Goal: Task Accomplishment & Management: Use online tool/utility

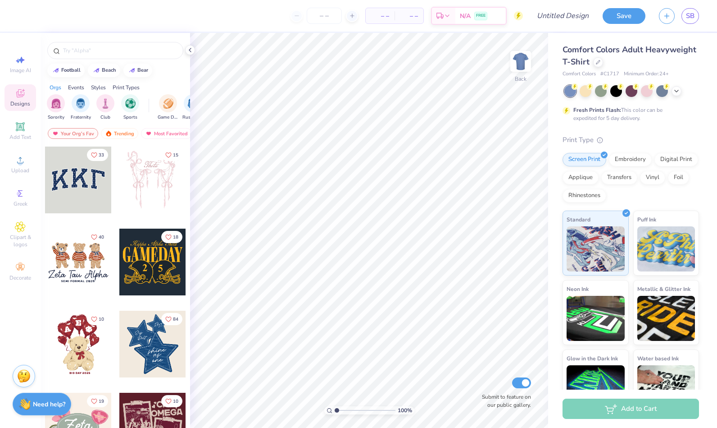
click at [694, 17] on span "SB" at bounding box center [690, 16] width 9 height 10
click at [691, 19] on span "SB" at bounding box center [690, 16] width 9 height 10
click at [700, 229] on div "Comfort Colors Adult Heavyweight T-Shirt Comfort Colors # C1717 Minimum Order: …" at bounding box center [632, 223] width 169 height 381
click at [694, 18] on span "SB" at bounding box center [690, 16] width 9 height 10
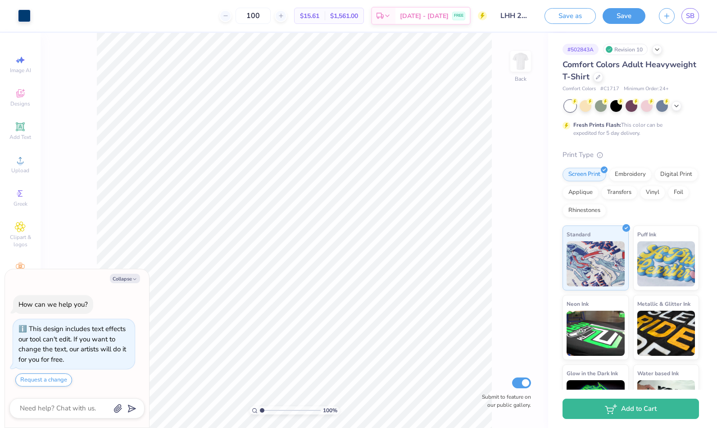
click at [123, 280] on button "Collapse" at bounding box center [125, 278] width 30 height 9
type textarea "x"
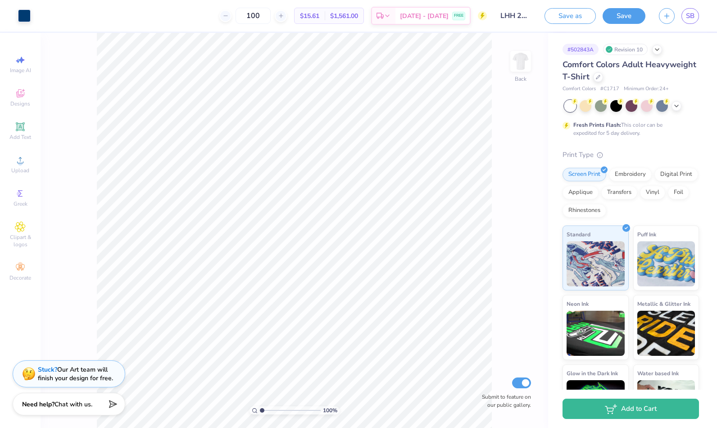
click at [670, 15] on icon "button" at bounding box center [667, 16] width 8 height 8
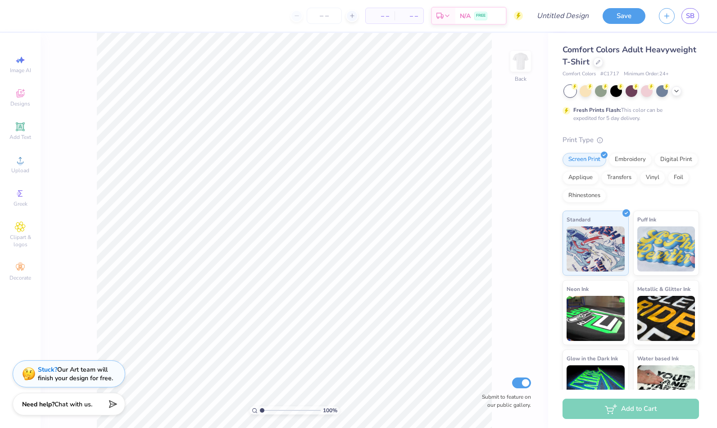
click at [23, 95] on icon at bounding box center [20, 93] width 11 height 11
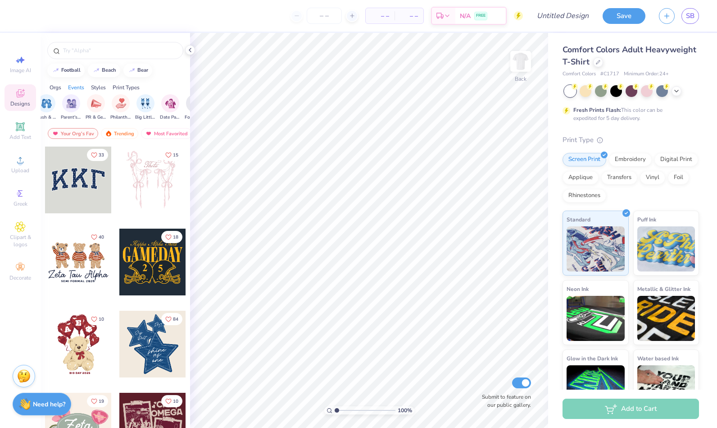
scroll to position [0, 147]
click at [93, 99] on img "filter for PR & General" at bounding box center [96, 103] width 10 height 10
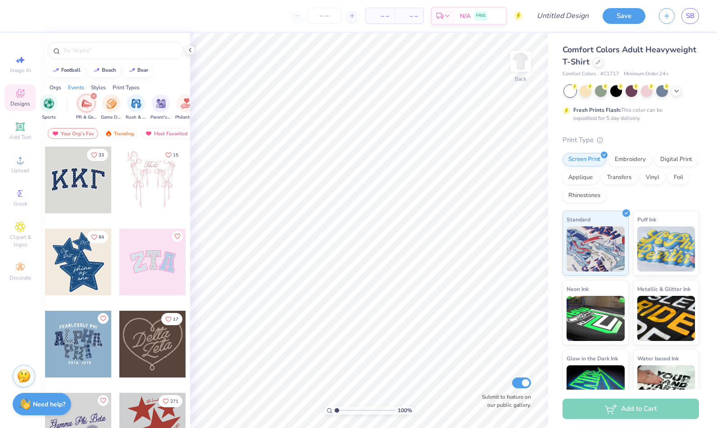
scroll to position [0, 81]
click at [99, 85] on div "Styles" at bounding box center [98, 87] width 15 height 8
click at [81, 84] on div "Events" at bounding box center [76, 87] width 16 height 8
click at [55, 83] on div "Orgs" at bounding box center [56, 87] width 12 height 8
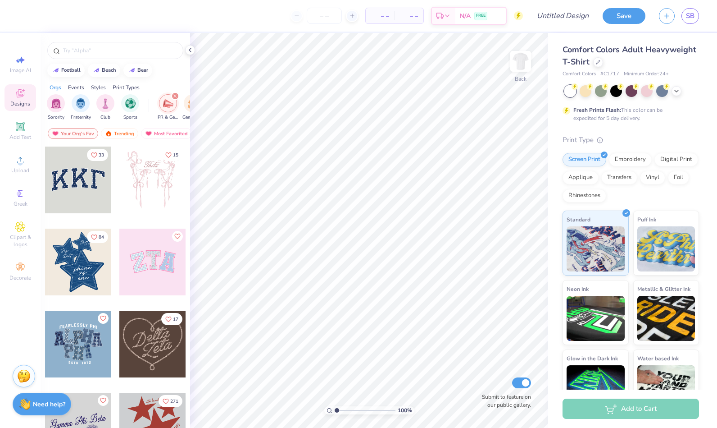
click at [176, 95] on icon "filter for PR & General" at bounding box center [175, 96] width 4 height 4
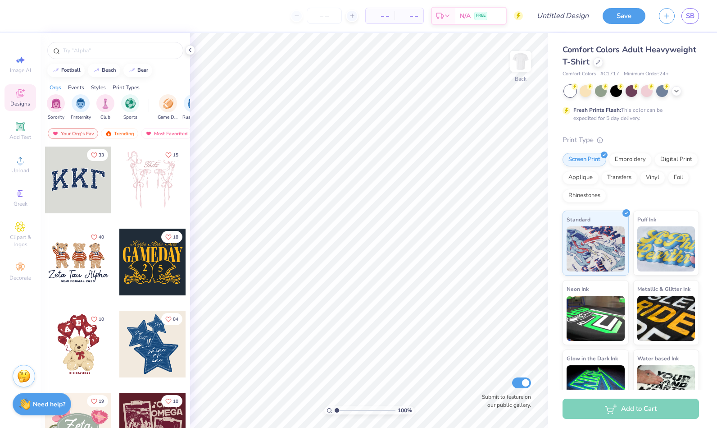
click at [78, 84] on div "Events" at bounding box center [76, 87] width 16 height 8
click at [98, 86] on div "Styles" at bounding box center [98, 87] width 15 height 8
click at [82, 103] on img "filter for Varsity" at bounding box center [81, 103] width 10 height 10
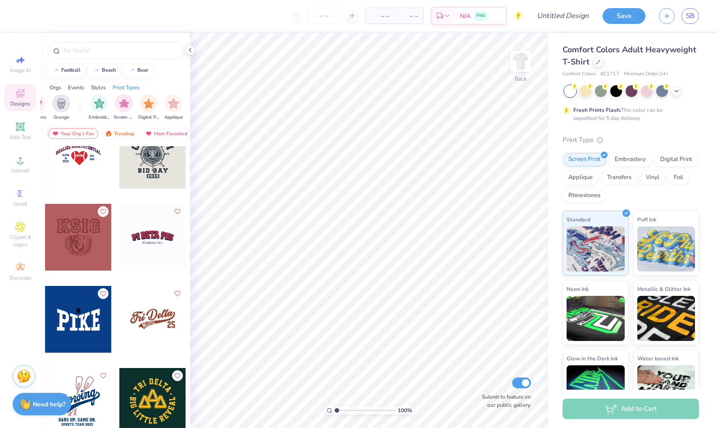
scroll to position [3846, 0]
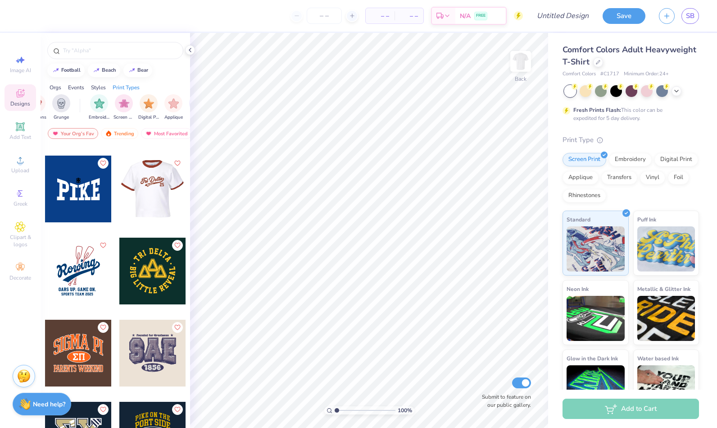
click at [119, 186] on div at bounding box center [86, 188] width 67 height 67
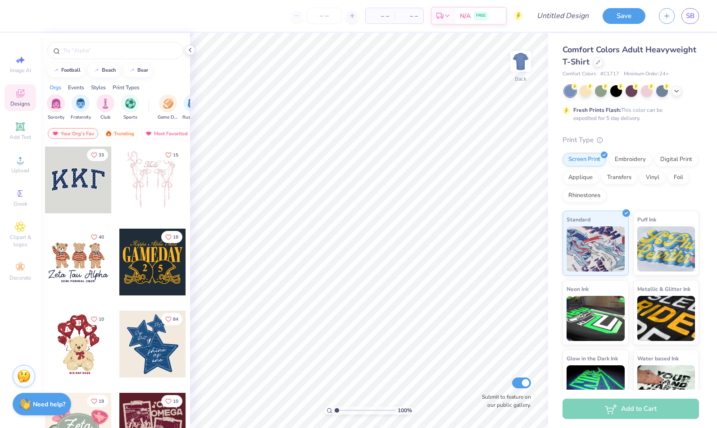
click at [677, 91] on icon at bounding box center [676, 90] width 7 height 7
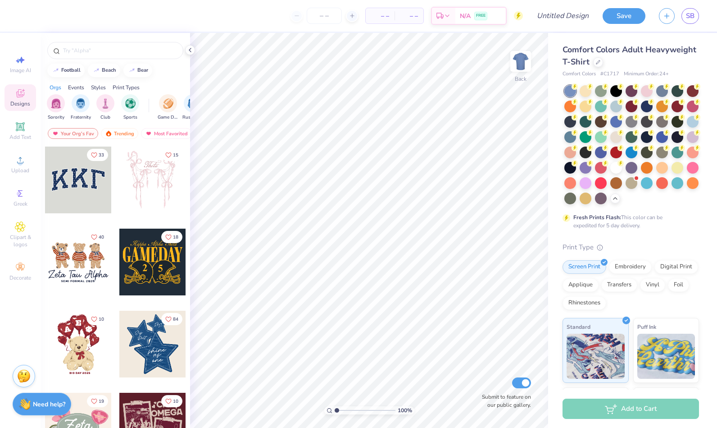
click at [563, 179] on div at bounding box center [631, 144] width 137 height 119
click at [611, 173] on div at bounding box center [617, 168] width 12 height 12
click at [99, 87] on div "Styles" at bounding box center [98, 87] width 15 height 8
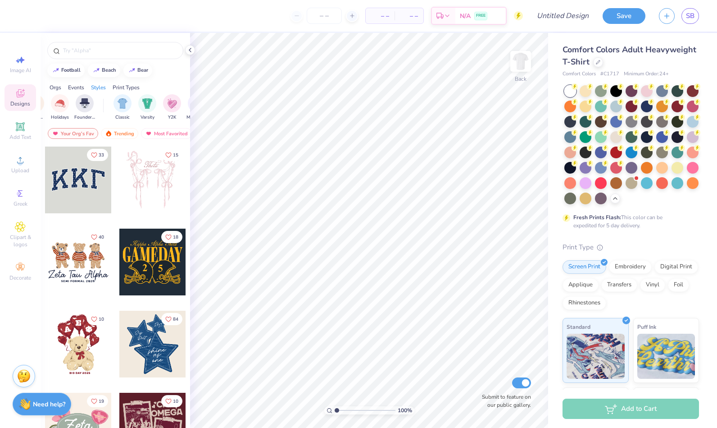
scroll to position [0, 406]
click at [123, 103] on img "filter for Classic" at bounding box center [122, 103] width 10 height 10
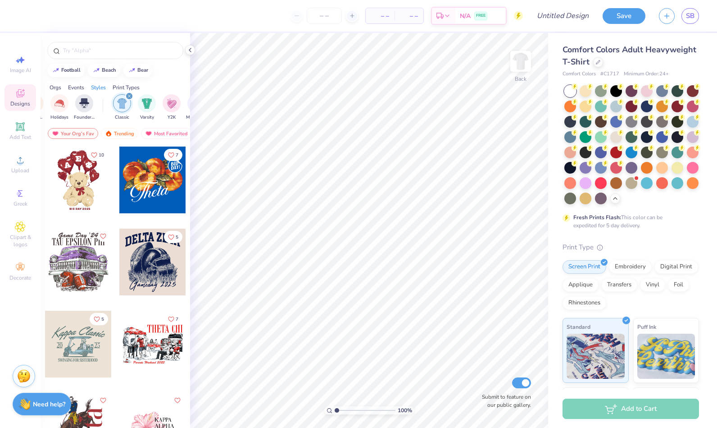
click at [130, 94] on icon "filter for Classic" at bounding box center [130, 96] width 4 height 4
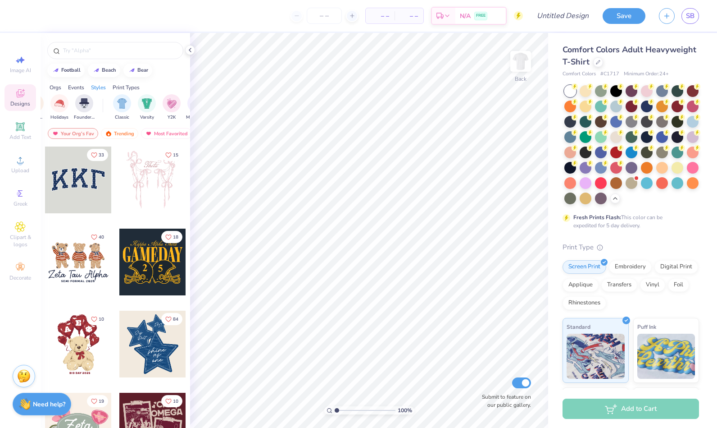
click at [142, 101] on img "filter for Varsity" at bounding box center [147, 103] width 10 height 10
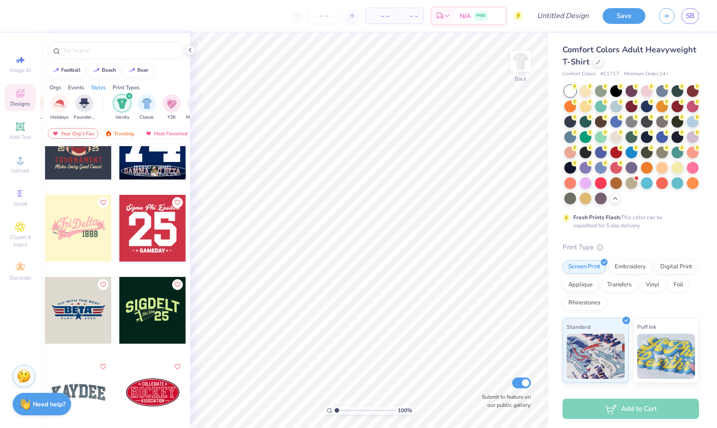
scroll to position [1346, 0]
click at [78, 233] on div at bounding box center [78, 227] width 67 height 67
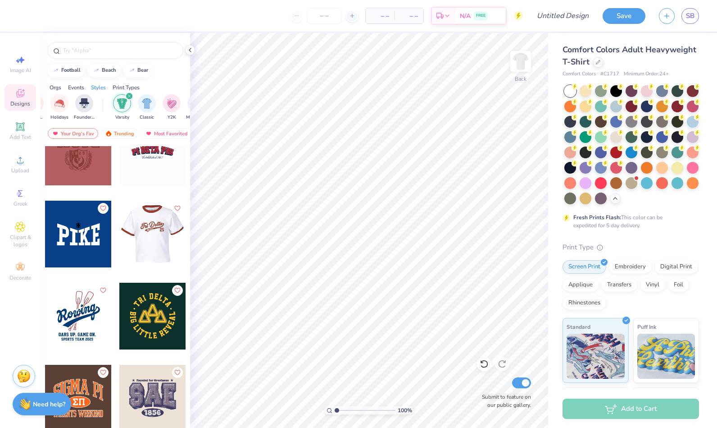
scroll to position [3792, 0]
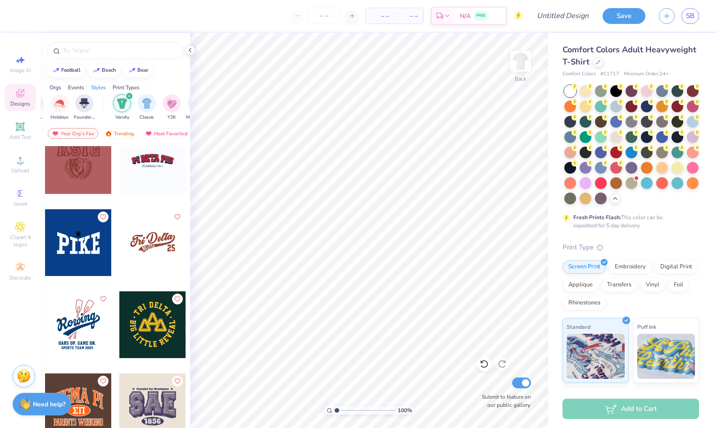
click at [70, 319] on div at bounding box center [78, 324] width 67 height 67
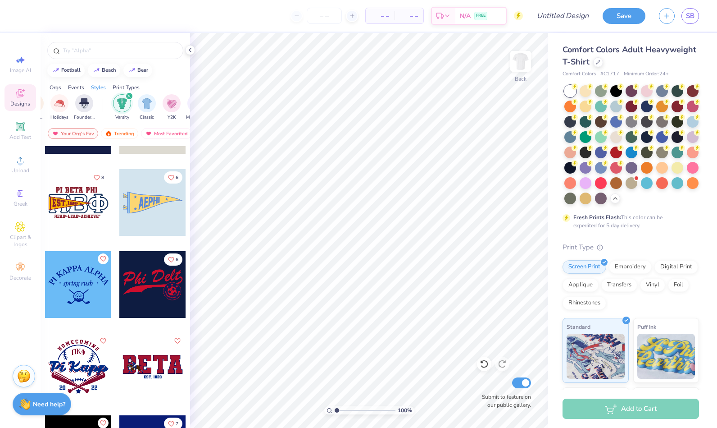
scroll to position [17694, 0]
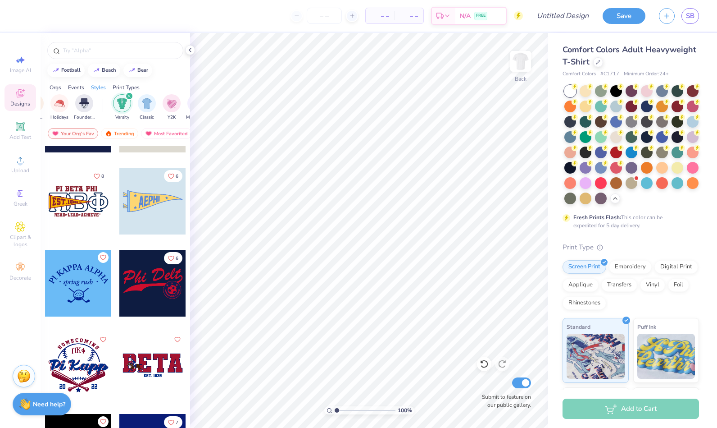
click at [140, 282] on div at bounding box center [152, 283] width 67 height 67
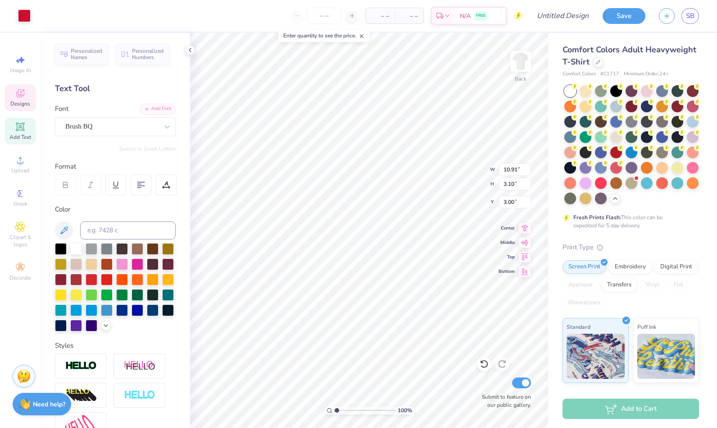
scroll to position [7, 1]
type textarea "P"
type textarea "Heroes"
type input "8.03"
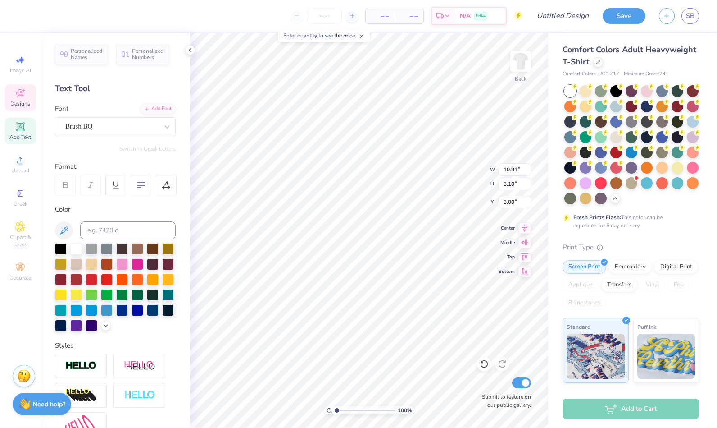
type input "2.49"
type input "2.91"
type input "1.75"
type input "1.70"
type input "6.28"
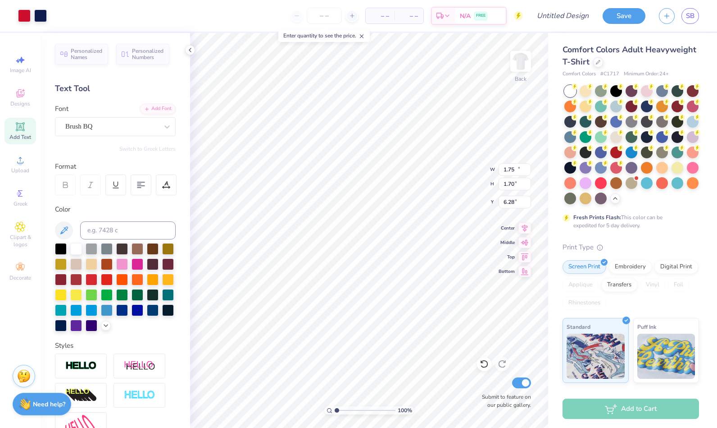
type input "11.23"
type input "4.45"
type input "4.40"
type input "7.09"
type input "11.23"
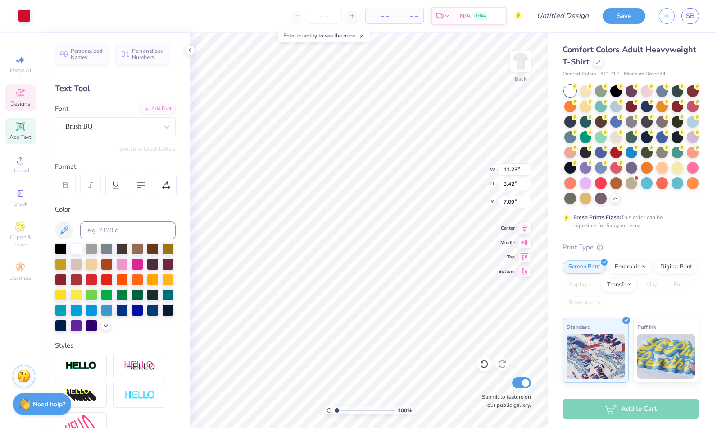
type input "3.42"
type input "7.09"
type input "8.03"
type input "2.49"
type input "5.84"
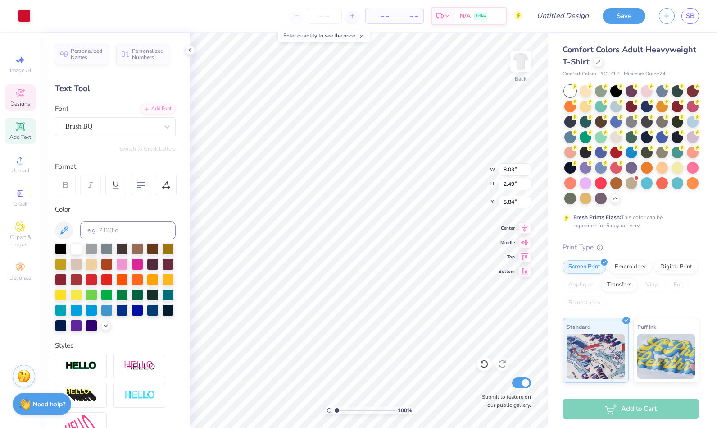
scroll to position [7, 1]
type input "11.23"
type input "3.42"
type input "6.62"
type input "8.03"
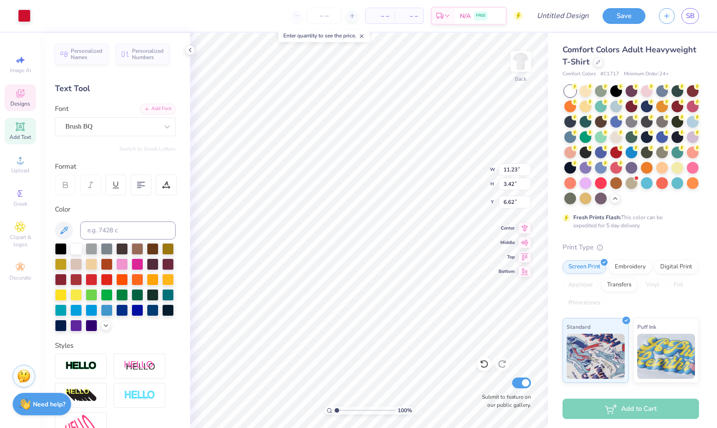
type input "2.49"
type input "5.38"
type input "8.62"
type input "2.67"
type input "5.42"
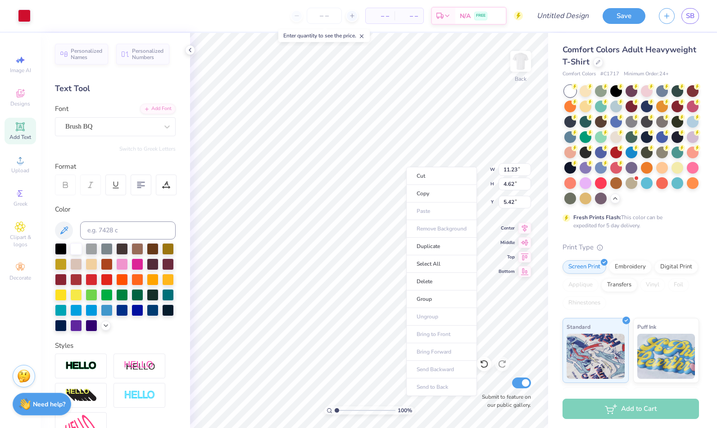
click at [428, 242] on li "Duplicate" at bounding box center [441, 246] width 71 height 18
type input "12.31"
type input "3.42"
type input "13.51"
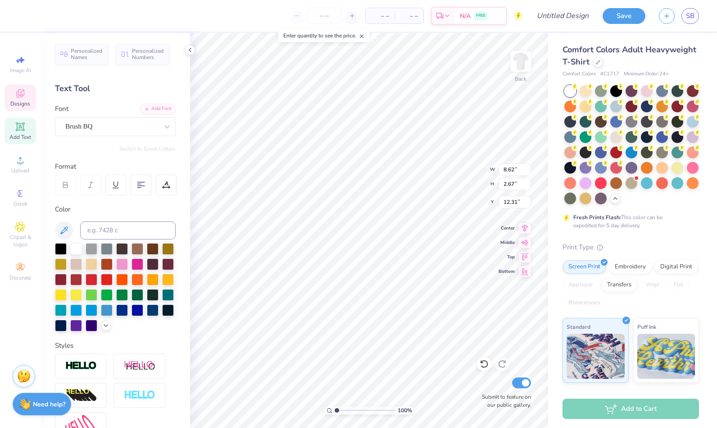
type textarea "Little Health"
type input "8.62"
type input "2.67"
type input "5.42"
type input "14.17"
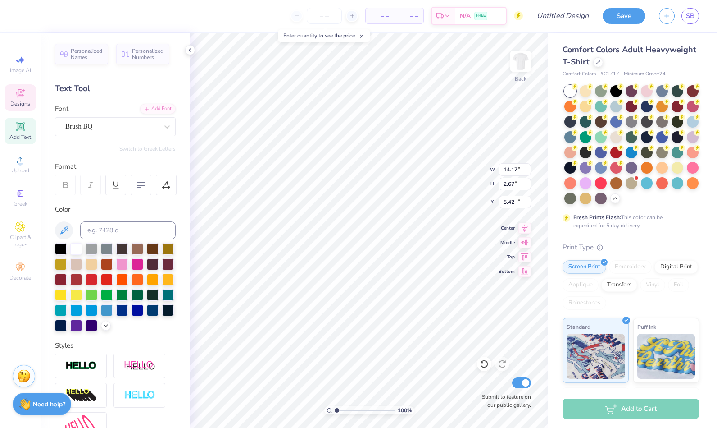
type input "3.42"
type input "12.16"
type input "11.23"
type input "6.62"
type input "14.17"
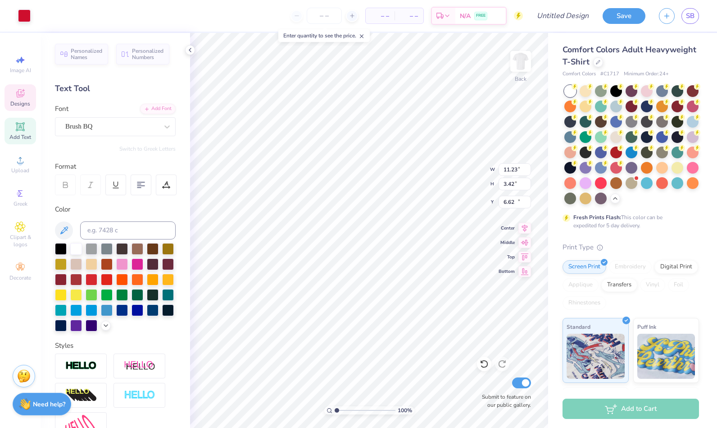
type input "12.16"
type input "11.23"
type input "6.62"
type input "8.62"
type input "2.67"
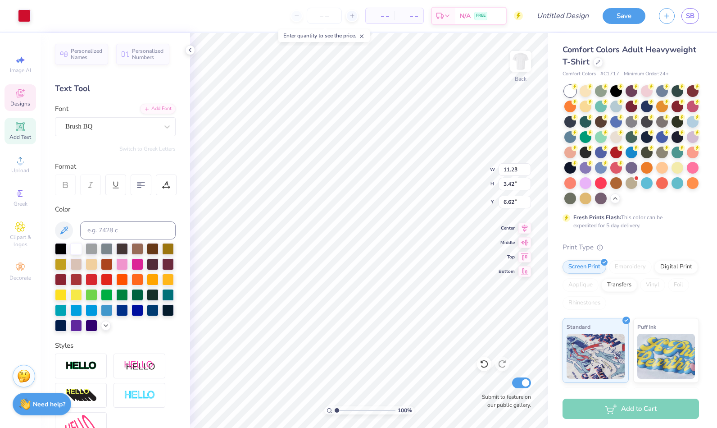
type input "5.42"
click at [178, 280] on div "– – Per Item – – Total Est. Delivery N/A FREE Design Title Save SB Image AI Des…" at bounding box center [358, 214] width 717 height 428
type input "10.23"
type input "4.31"
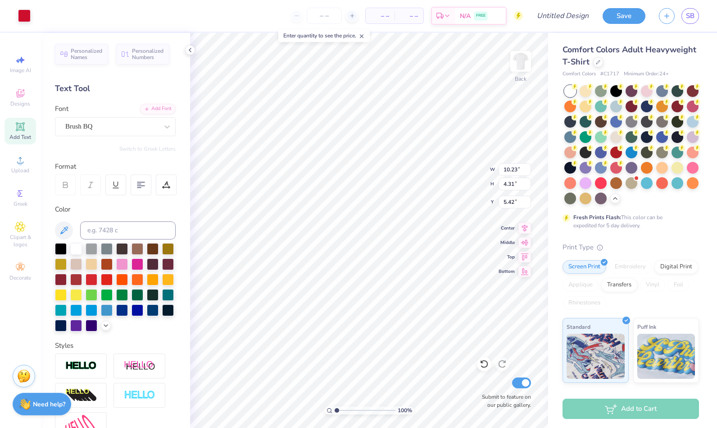
click at [164, 126] on icon at bounding box center [166, 126] width 5 height 3
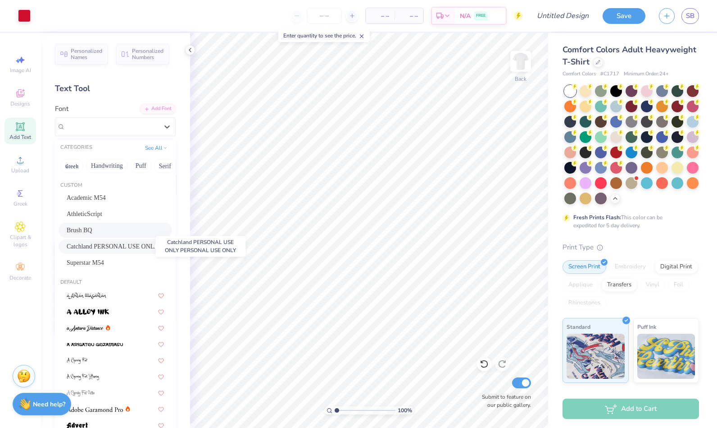
click at [95, 246] on span "Catchland PERSONAL USE ONLY PERSONAL USE ONLY" at bounding box center [115, 246] width 97 height 9
click at [95, 246] on div at bounding box center [92, 249] width 12 height 12
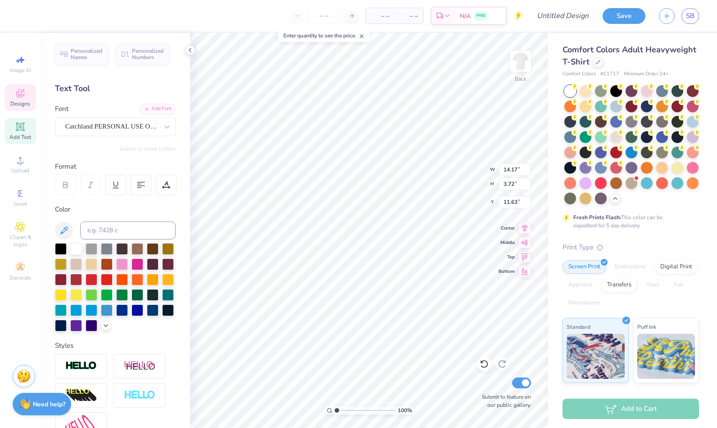
type input "8.62"
type input "2.67"
type input "5.42"
click at [132, 134] on div "Brush BQ" at bounding box center [115, 126] width 121 height 19
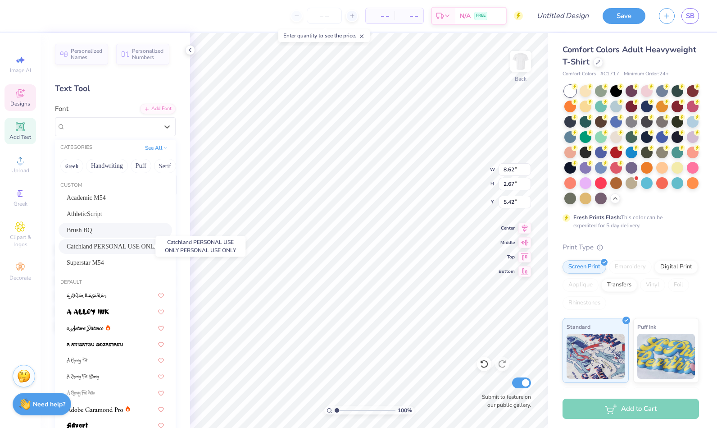
click at [108, 245] on span "Catchland PERSONAL USE ONLY PERSONAL USE ONLY" at bounding box center [115, 246] width 97 height 9
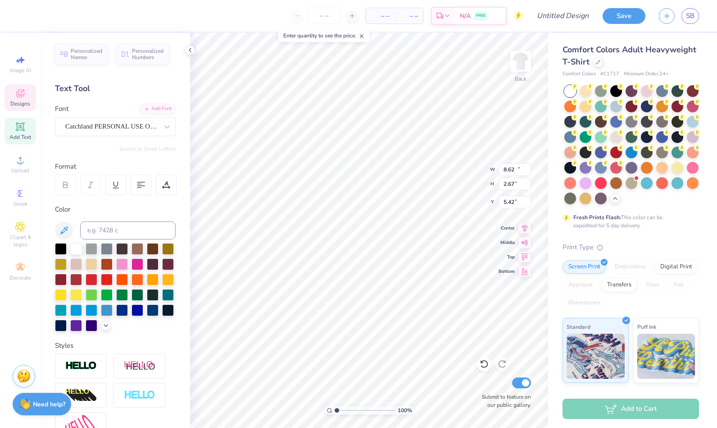
type input "13.98"
type input "4.39"
type input "4.64"
click at [83, 208] on div "Color" at bounding box center [115, 209] width 121 height 10
click at [122, 125] on div "Catchland PERSONAL USE ONLY PERSONAL USE ONLY" at bounding box center [111, 126] width 95 height 14
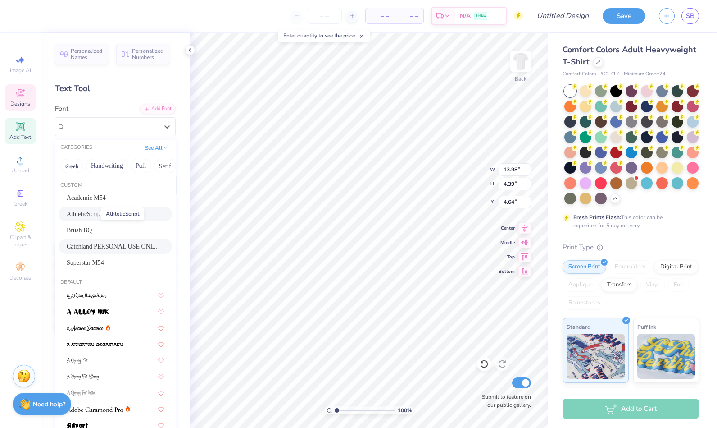
click at [90, 216] on span "AthleticScript" at bounding box center [85, 213] width 36 height 9
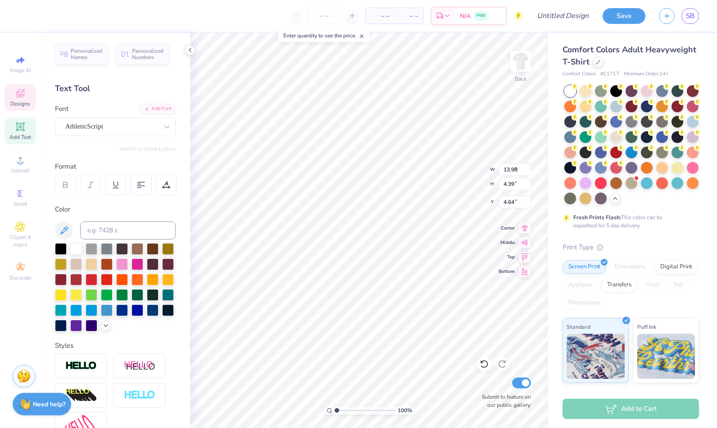
type input "7.70"
type input "2.64"
type input "5.41"
click at [163, 123] on icon at bounding box center [167, 126] width 9 height 9
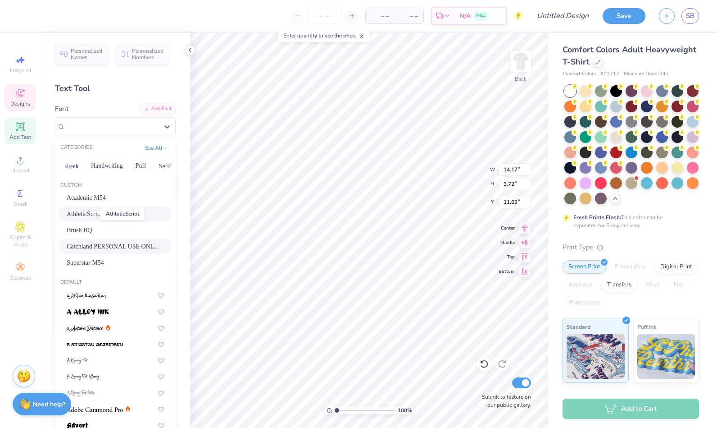
click at [95, 217] on span "AthleticScript" at bounding box center [85, 213] width 36 height 9
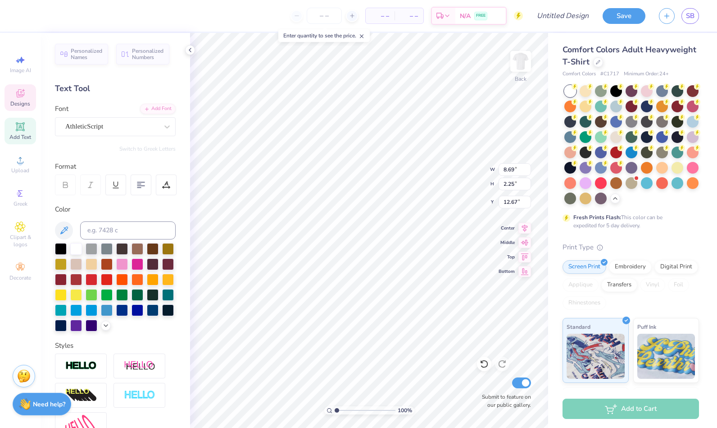
type input "8.69"
type input "2.25"
type input "12.67"
click at [147, 316] on div at bounding box center [153, 310] width 12 height 12
type input "8.69"
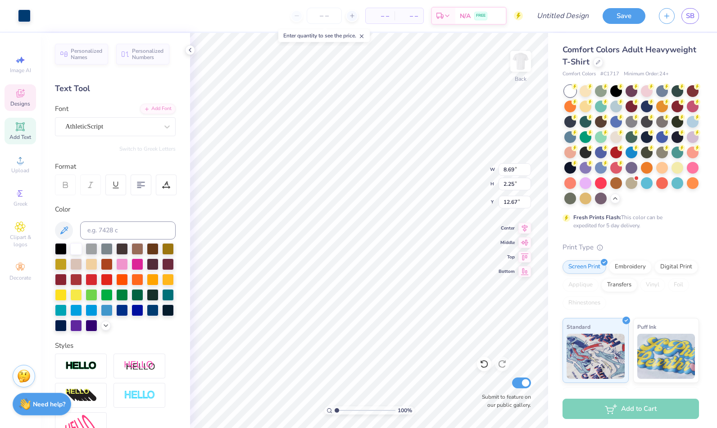
type input "2.25"
type input "12.67"
click at [147, 316] on div at bounding box center [153, 310] width 12 height 12
type input "3.12"
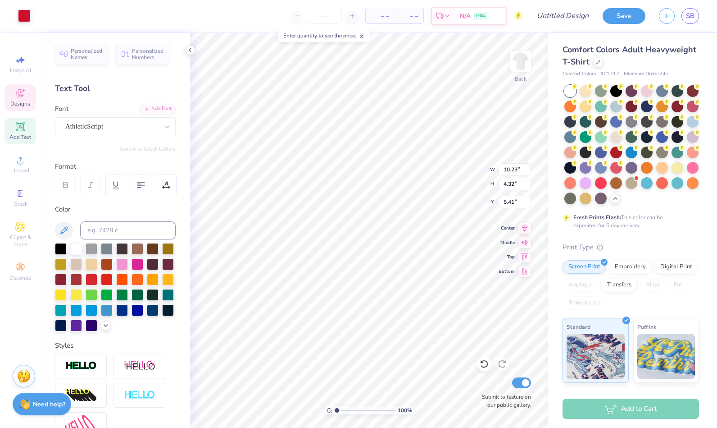
type input "6.62"
click at [147, 316] on div at bounding box center [153, 310] width 12 height 12
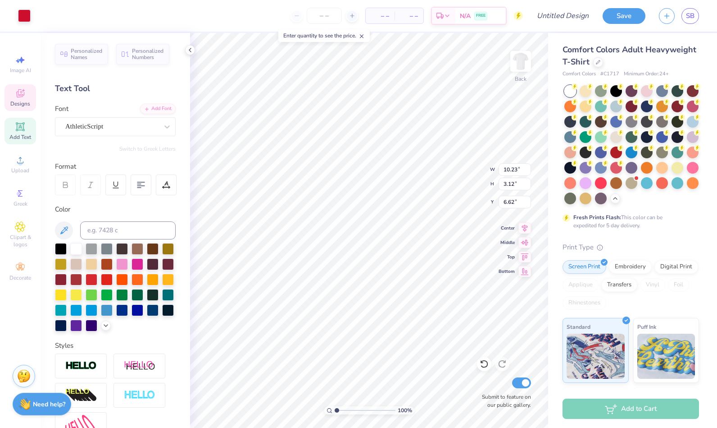
click at [25, 12] on div at bounding box center [24, 15] width 13 height 13
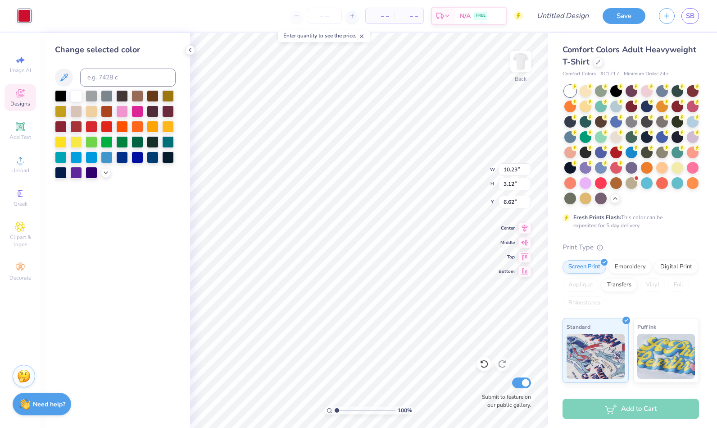
click at [153, 158] on div at bounding box center [153, 157] width 12 height 12
click at [151, 159] on div at bounding box center [153, 157] width 12 height 12
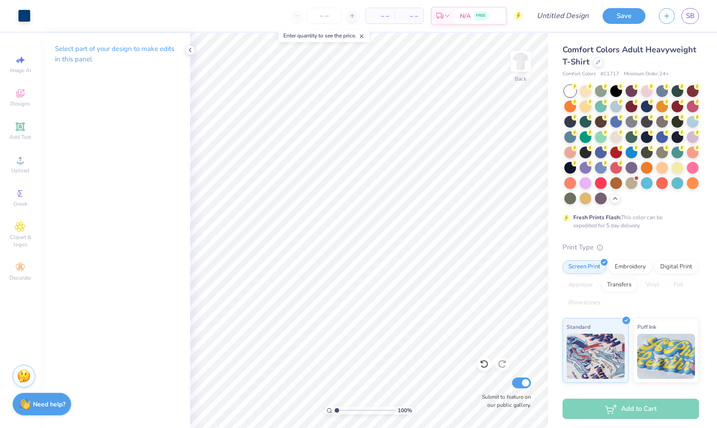
click at [190, 48] on icon at bounding box center [190, 49] width 7 height 7
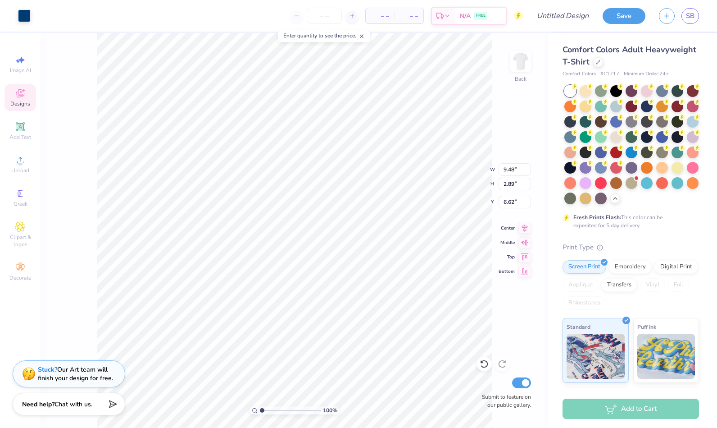
type input "9.48"
type input "2.89"
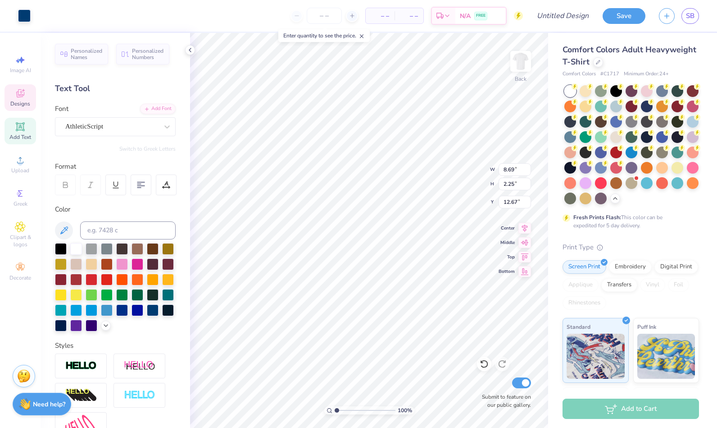
type input "8.69"
type input "2.25"
type input "12.67"
type input "7.70"
type input "2.64"
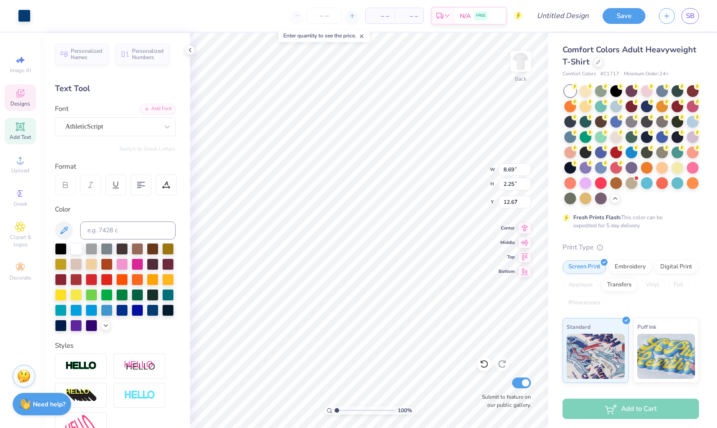
type input "5.42"
type input "6.05"
type input "11.24"
type input "4.39"
type input "8.11"
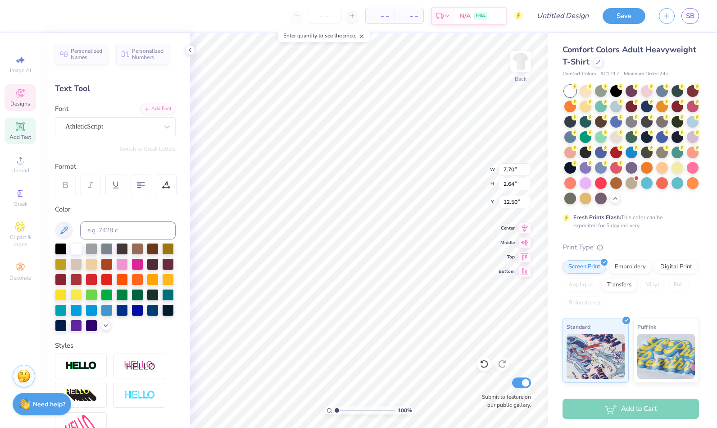
type input "7.70"
type input "2.64"
type input "12.50"
type input "10.70"
type input "2.77"
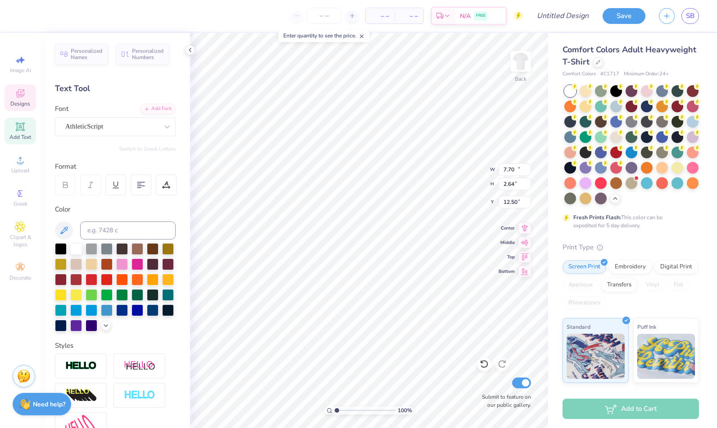
type input "14.12"
type input "7.70"
type input "2.64"
type input "12.50"
type input "10.70"
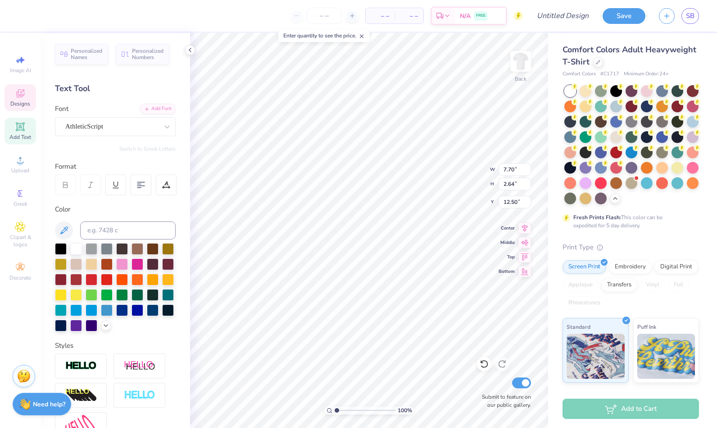
type input "2.77"
type input "14.12"
type input "7.70"
type input "2.64"
type input "9.86"
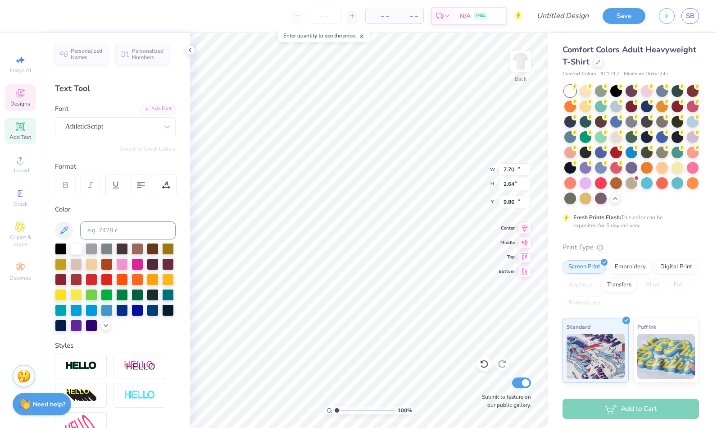
type input "10.70"
type input "2.77"
type input "14.12"
type input "7.70"
type input "2.64"
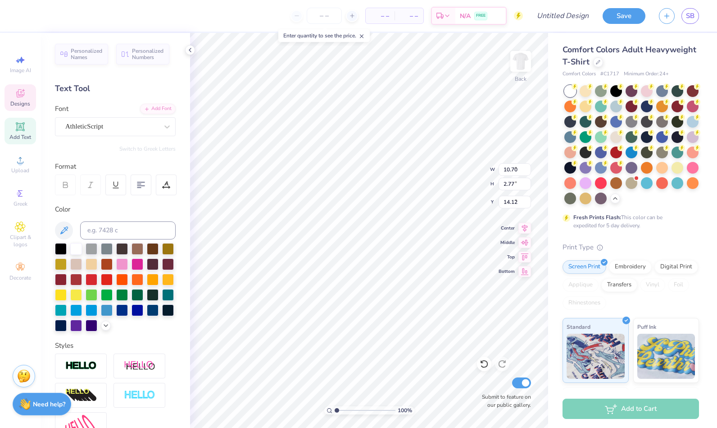
type input "9.86"
type input "10.70"
type input "2.77"
type input "18.68"
type input "12.02"
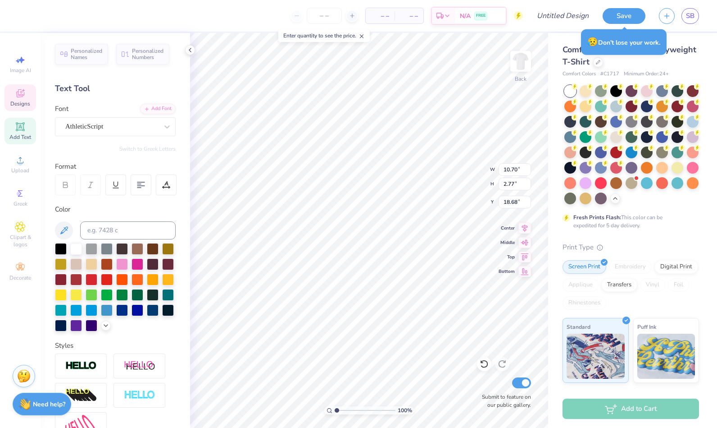
type input "3.11"
type input "18.33"
type input "12.69"
type input "3.28"
type input "18.39"
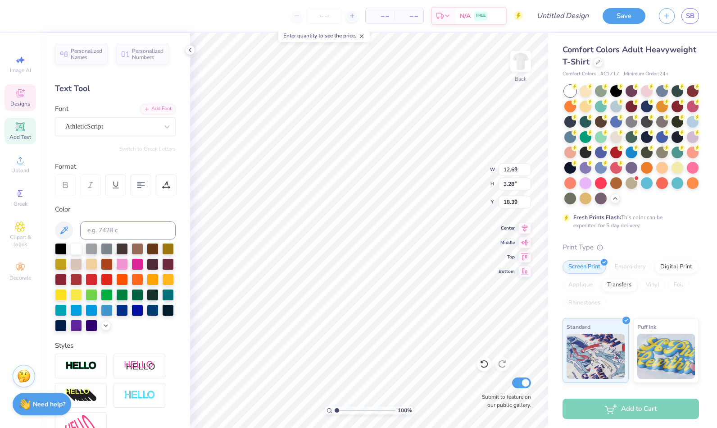
type input "6.79"
type input "2.33"
type input "8.62"
type input "9.48"
type input "2.89"
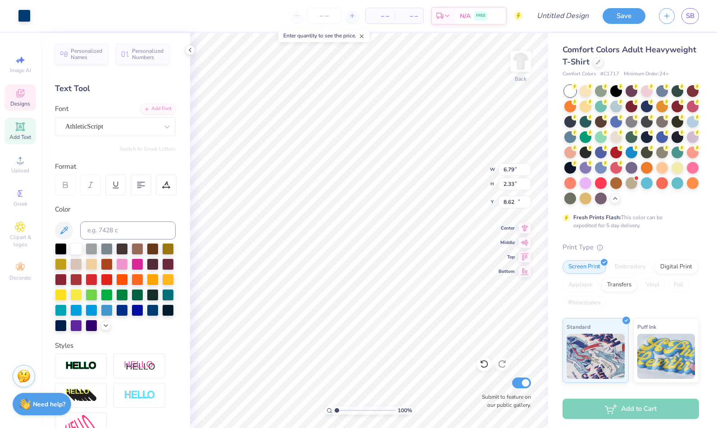
type input "13.70"
click at [664, 16] on icon "button" at bounding box center [667, 16] width 8 height 8
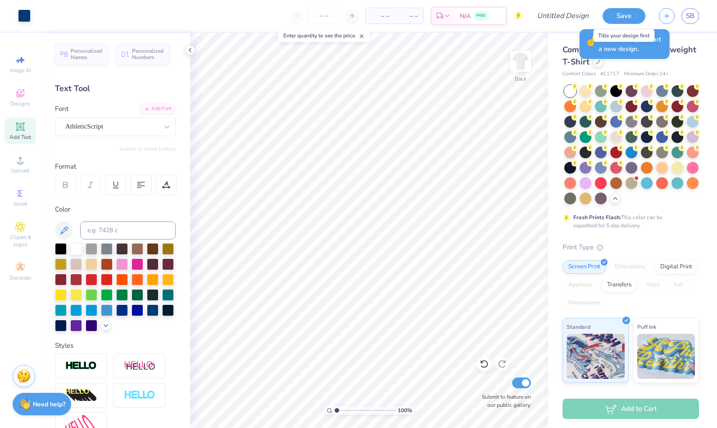
click at [616, 17] on button "Save" at bounding box center [624, 16] width 43 height 16
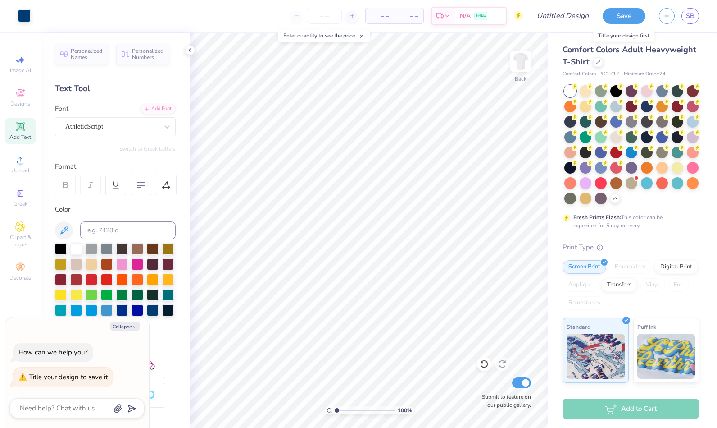
click at [618, 13] on button "Save" at bounding box center [624, 16] width 43 height 16
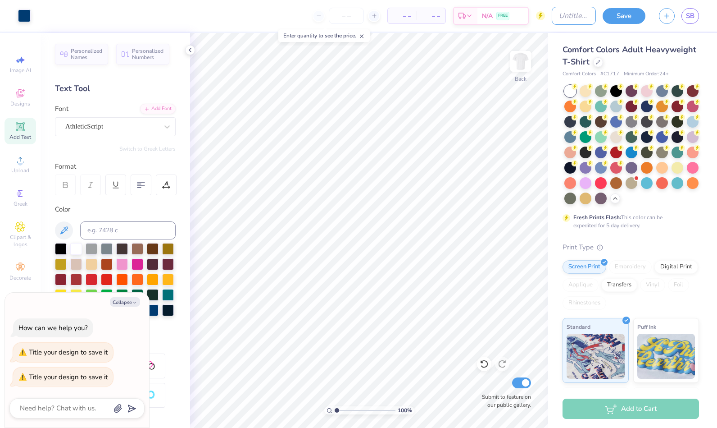
type textarea "x"
click at [562, 19] on input "Design Title" at bounding box center [574, 16] width 44 height 18
type input "LHH 25 drafts"
click at [625, 17] on button "Save" at bounding box center [624, 16] width 43 height 16
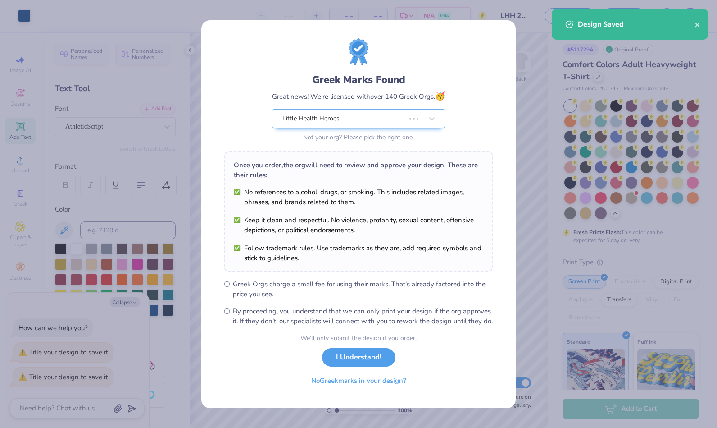
click at [696, 23] on icon "close" at bounding box center [697, 25] width 5 height 5
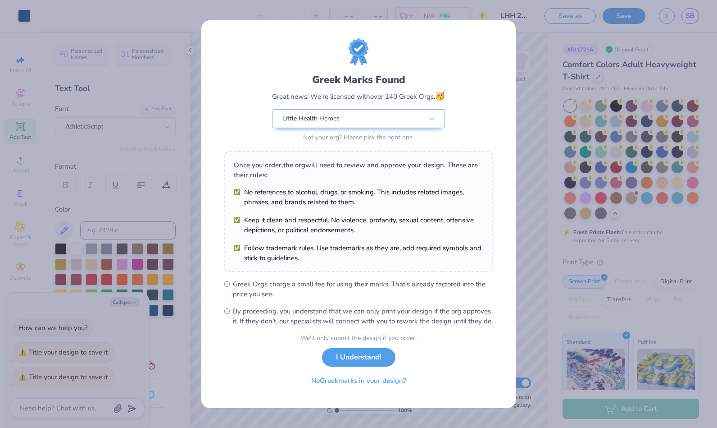
click at [528, 313] on div "Greek Marks Found Great news! We’re licensed with over 140 Greek Orgs. 🥳 Little…" at bounding box center [358, 214] width 717 height 428
drag, startPoint x: 340, startPoint y: 362, endPoint x: 273, endPoint y: 372, distance: 67.4
click at [273, 372] on form "Greek Marks Found Great news! We’re licensed with over 140 Greek Orgs. 🥳 Little…" at bounding box center [358, 213] width 269 height 351
click at [332, 357] on button "I Understand!" at bounding box center [358, 357] width 73 height 18
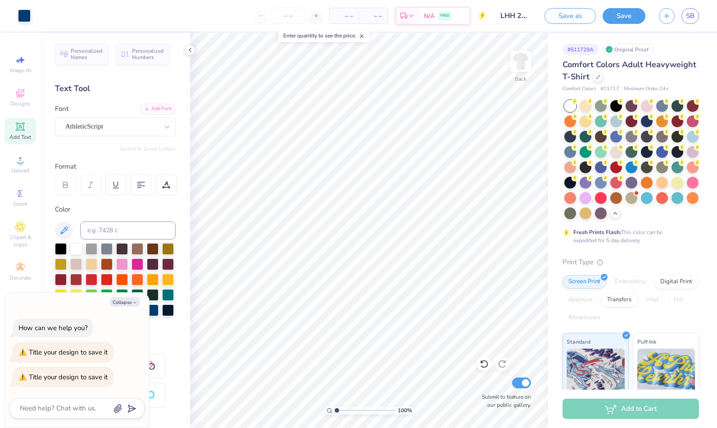
type textarea "x"
click at [692, 15] on span "SB" at bounding box center [690, 16] width 9 height 10
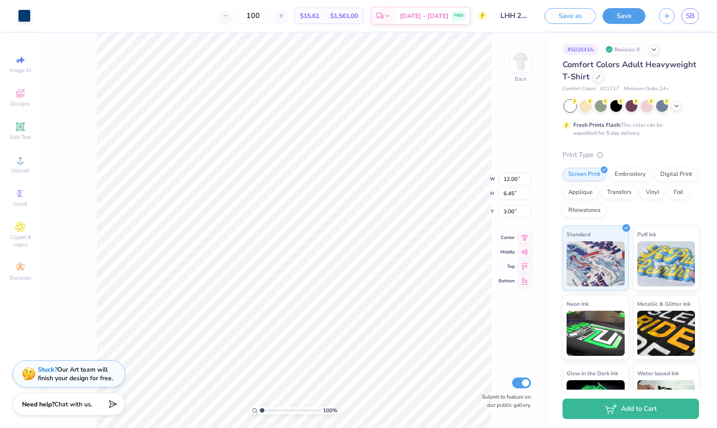
type input "3.69"
type input "10.93"
click at [20, 130] on icon at bounding box center [20, 126] width 11 height 11
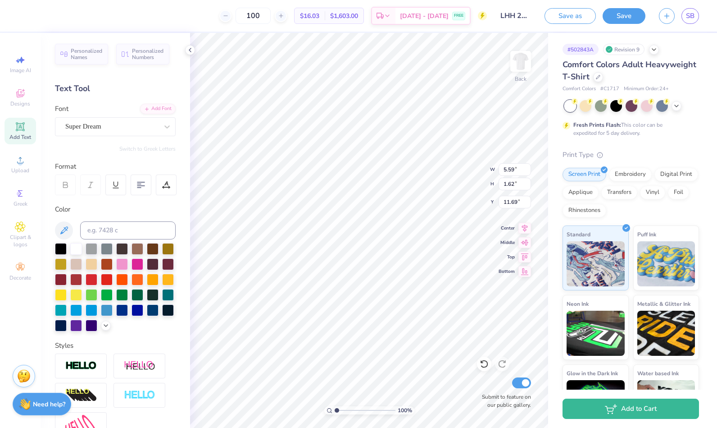
scroll to position [7, 1]
type textarea "T"
type textarea "'25"
click at [132, 53] on span "Personalized Numbers" at bounding box center [148, 54] width 32 height 13
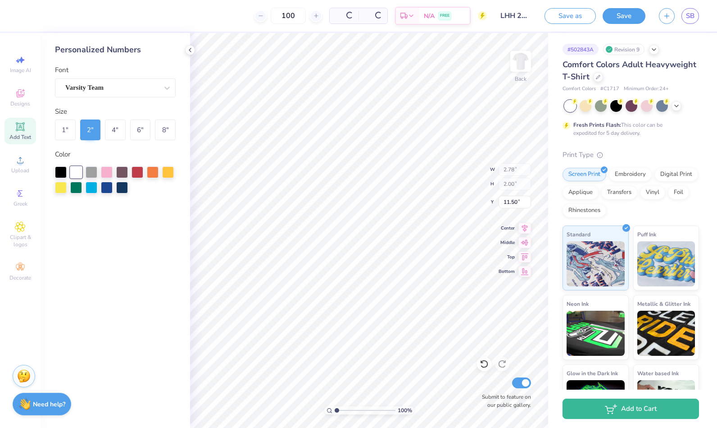
type input "2.78"
type input "2.00"
type input "11.50"
click at [121, 87] on div "Varsity Team" at bounding box center [111, 88] width 95 height 14
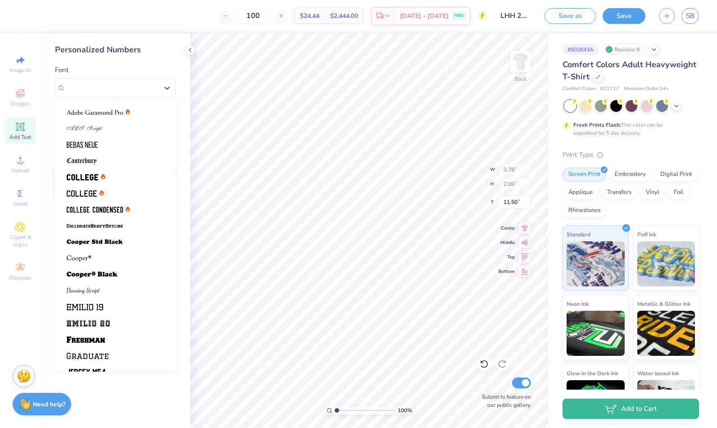
click at [115, 84] on div "Varsity Team" at bounding box center [111, 87] width 93 height 10
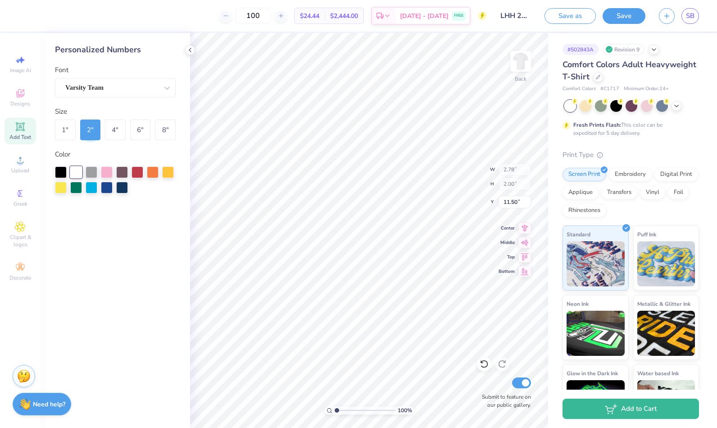
click at [19, 133] on div "Add Text" at bounding box center [21, 131] width 32 height 27
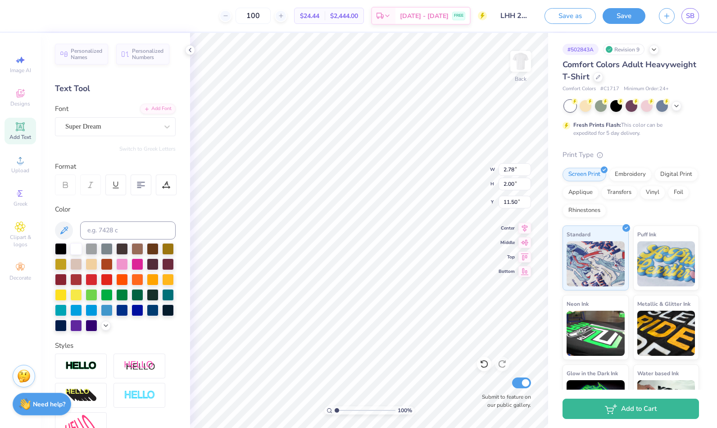
type input "5.59"
type input "1.62"
type input "11.69"
click at [110, 128] on div "Super Dream" at bounding box center [111, 126] width 95 height 14
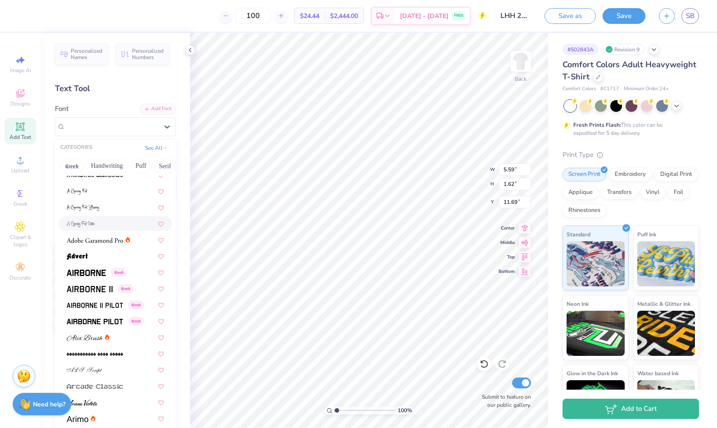
scroll to position [73, 0]
click at [105, 303] on img at bounding box center [95, 304] width 56 height 6
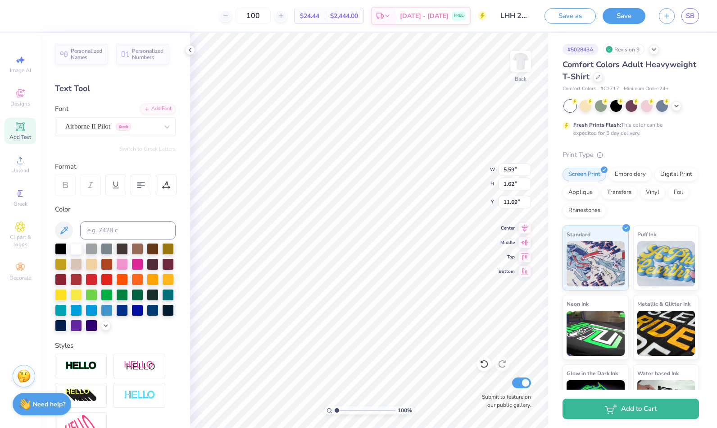
type input "5.24"
type input "1.69"
type input "11.65"
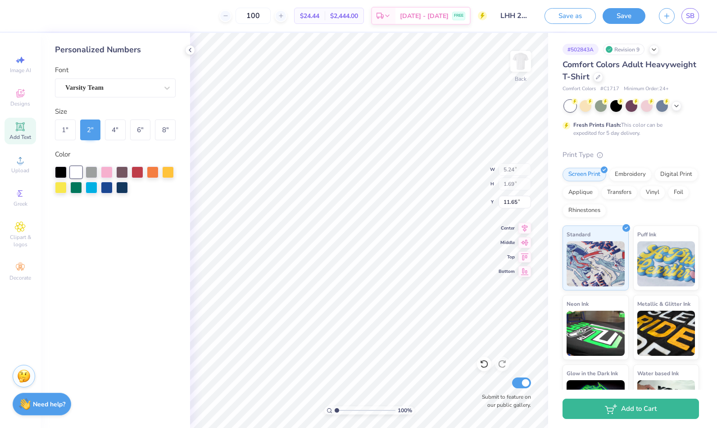
type input "2.78"
type input "2.00"
type input "18.30"
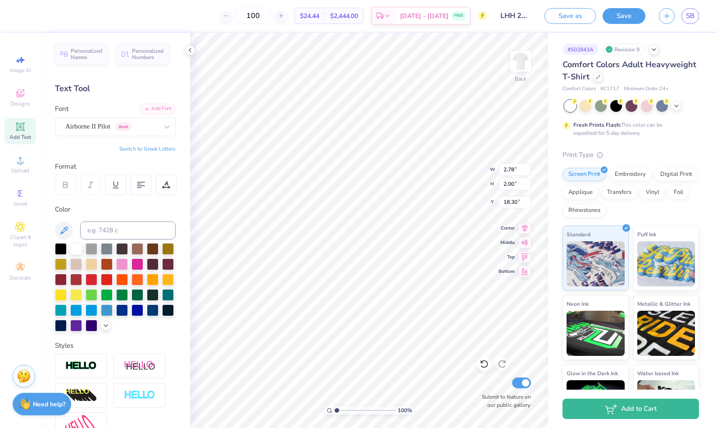
type input "5.24"
type input "1.69"
type input "18.61"
type input "10.14"
click at [138, 407] on div at bounding box center [140, 395] width 52 height 25
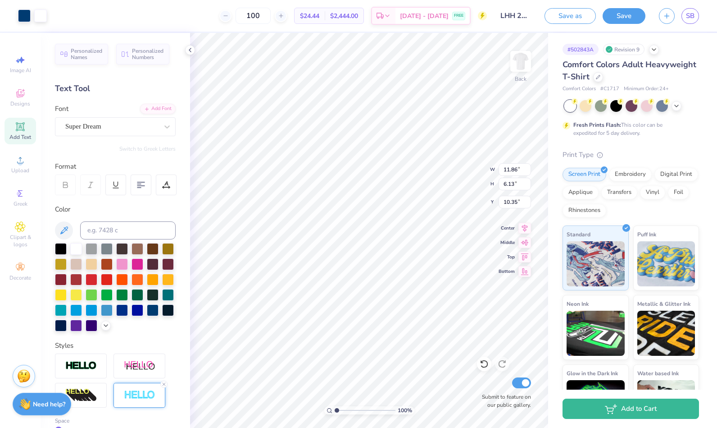
click at [163, 385] on line at bounding box center [164, 384] width 3 height 3
click at [114, 123] on div "Super Dream" at bounding box center [111, 126] width 95 height 14
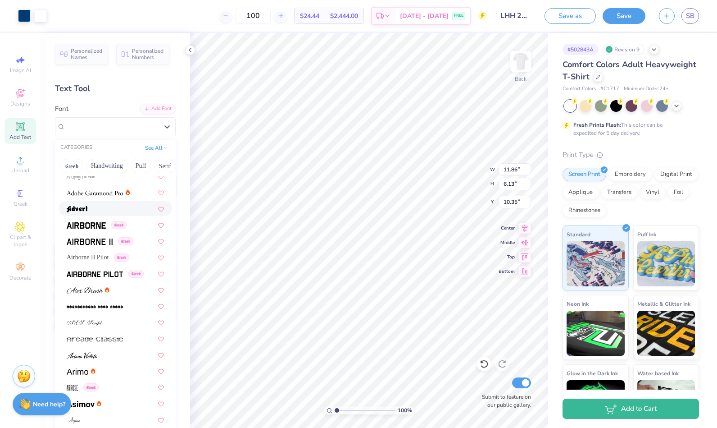
scroll to position [120, 0]
click at [91, 223] on img at bounding box center [86, 224] width 39 height 6
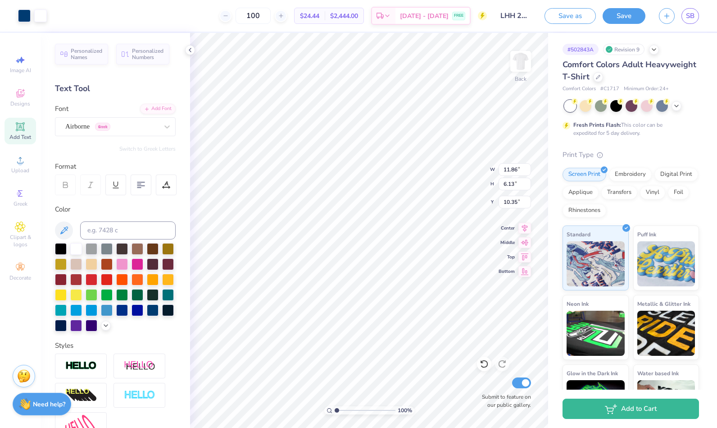
click at [163, 128] on icon at bounding box center [167, 126] width 9 height 9
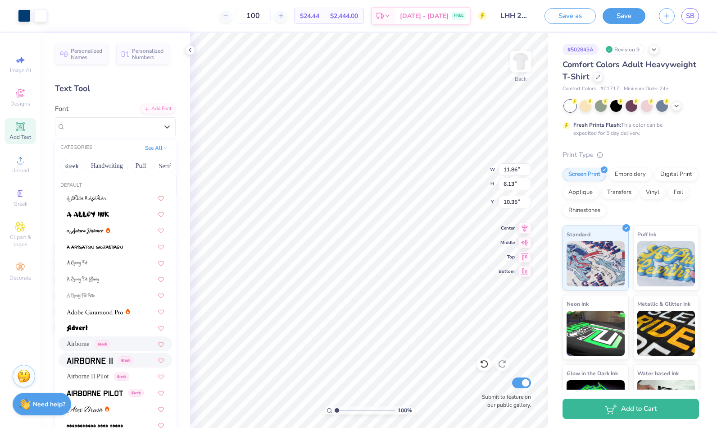
click at [91, 354] on div "Greek" at bounding box center [116, 359] width 114 height 15
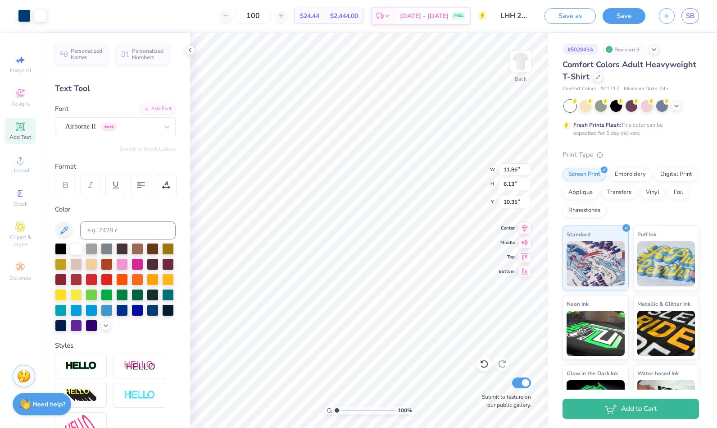
click at [163, 122] on icon at bounding box center [167, 126] width 9 height 9
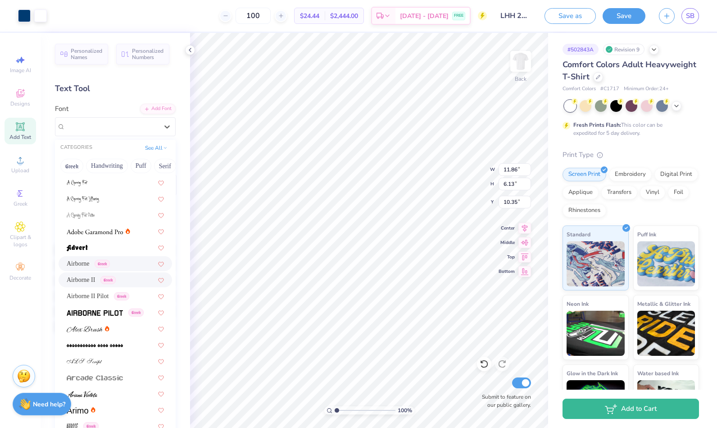
scroll to position [81, 0]
click at [95, 309] on img at bounding box center [95, 312] width 56 height 6
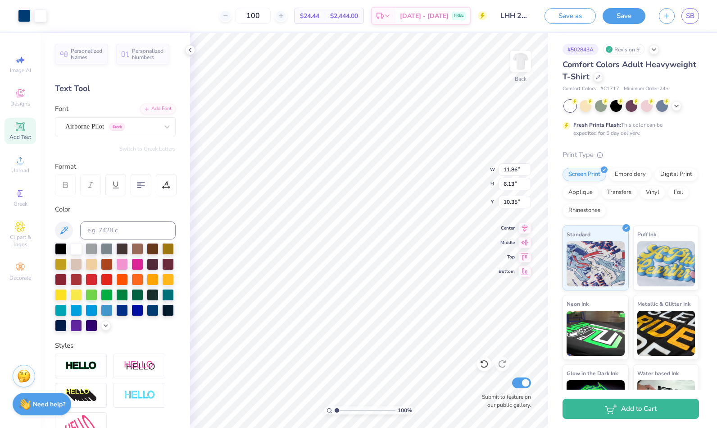
click at [163, 123] on icon at bounding box center [167, 126] width 9 height 9
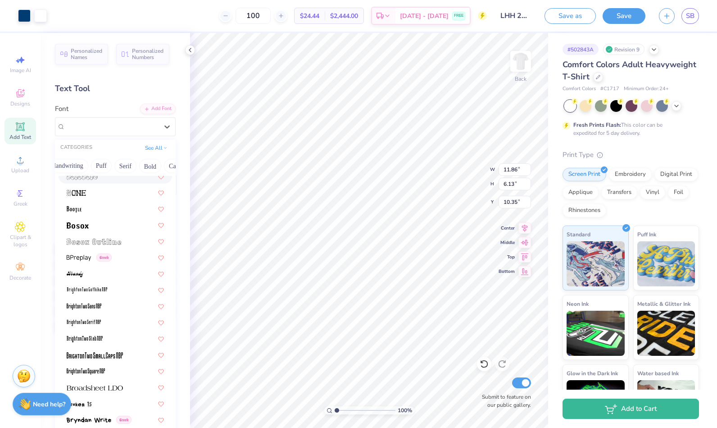
scroll to position [0, 57]
click at [126, 164] on button "Bold" at bounding box center [133, 166] width 22 height 14
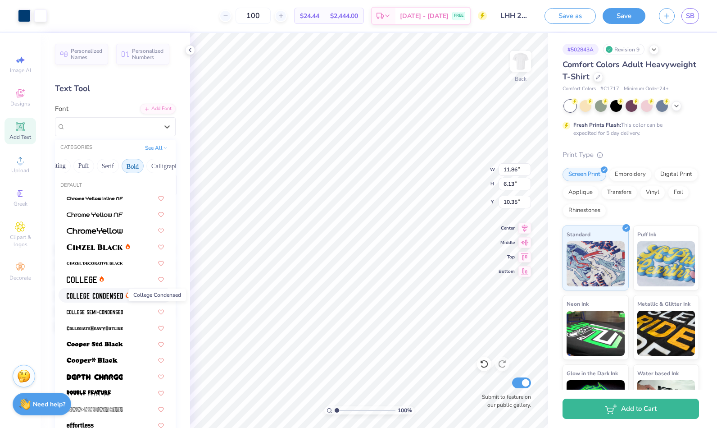
click at [94, 292] on img at bounding box center [95, 295] width 56 height 6
click at [136, 130] on div "College Condensed" at bounding box center [111, 126] width 95 height 14
click at [103, 310] on img at bounding box center [95, 312] width 56 height 6
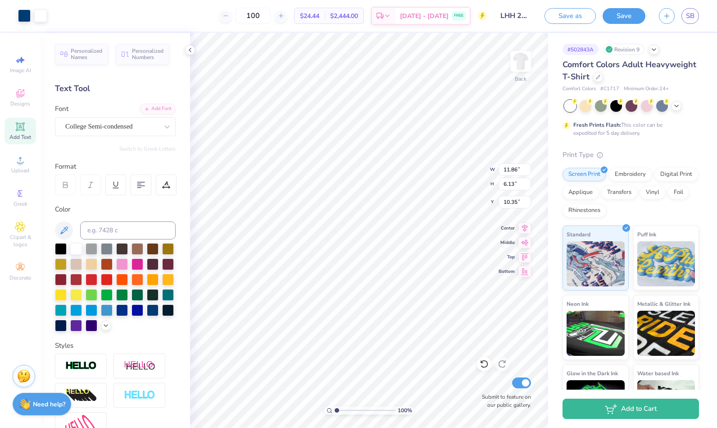
click at [159, 124] on div at bounding box center [167, 127] width 16 height 16
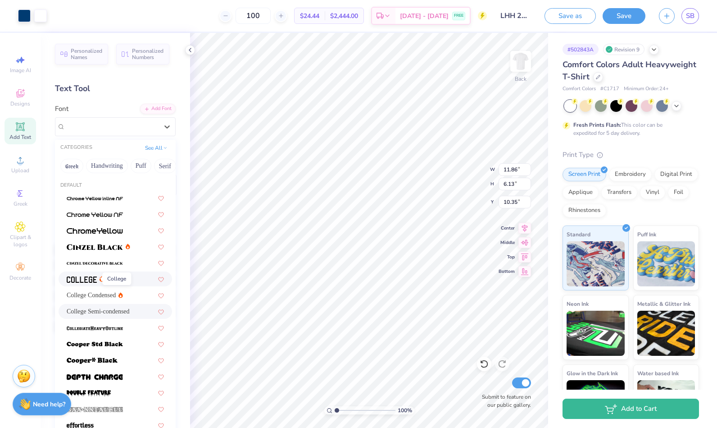
click at [76, 279] on img at bounding box center [82, 279] width 30 height 6
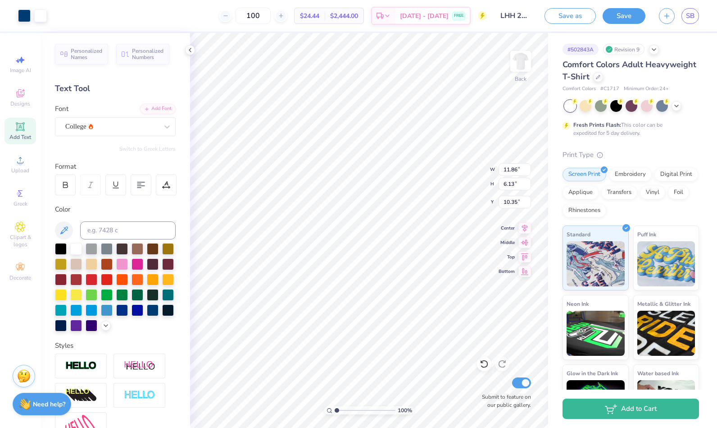
click at [138, 126] on div "College" at bounding box center [111, 126] width 95 height 14
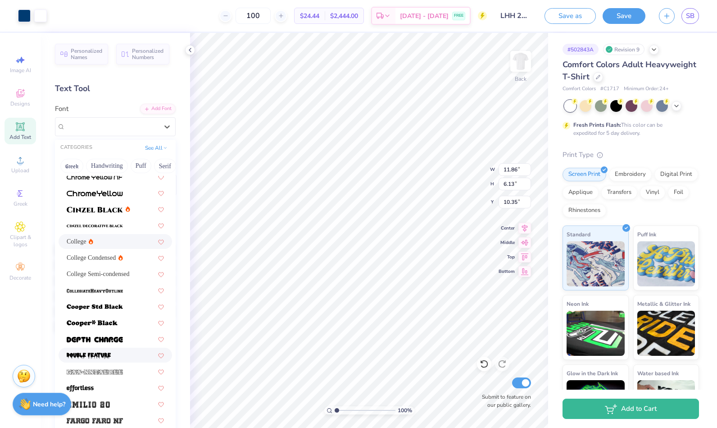
scroll to position [37, 0]
click at [124, 255] on div "College Condensed" at bounding box center [115, 257] width 97 height 9
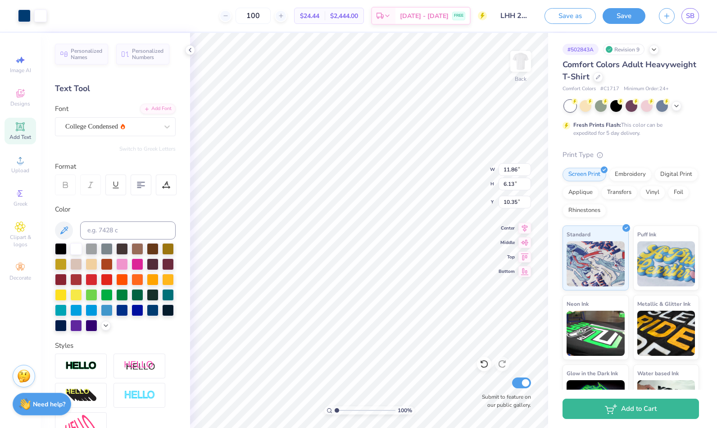
click at [69, 188] on icon at bounding box center [65, 185] width 8 height 8
click at [147, 316] on div at bounding box center [153, 310] width 12 height 12
type input "11.30"
type input "2.03"
type input "1.58"
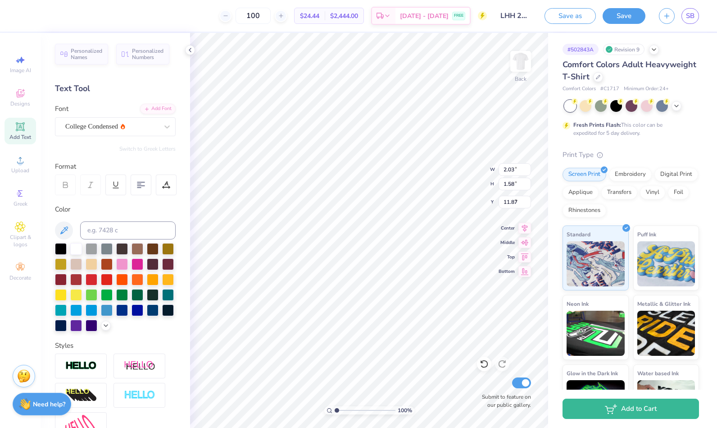
type input "8.30"
type input "2.16"
type input "1.73"
type input "8.21"
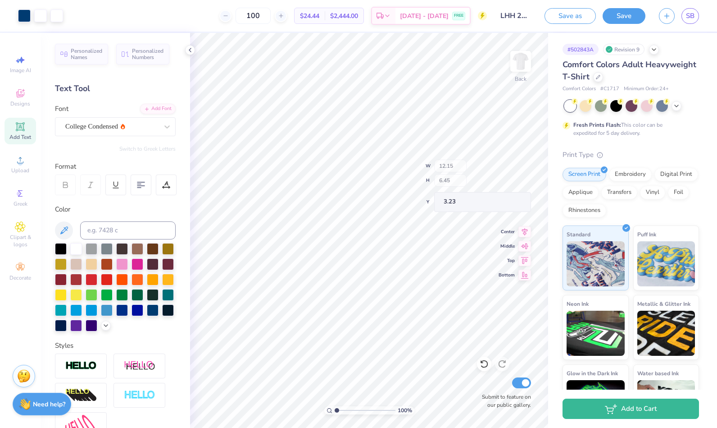
type input "3.23"
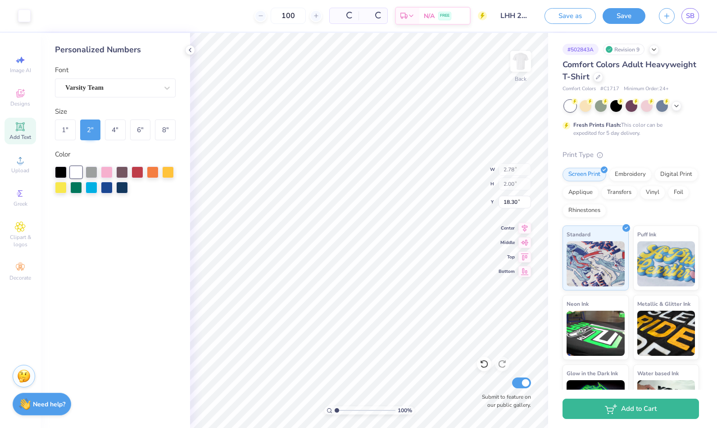
type input "2.78"
type input "2.00"
type input "18.30"
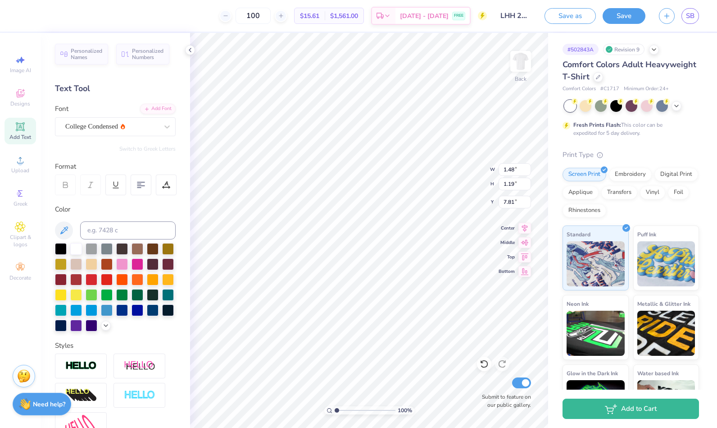
type input "1.48"
type input "1.19"
type input "7.81"
type input "1.56"
type input "1.25"
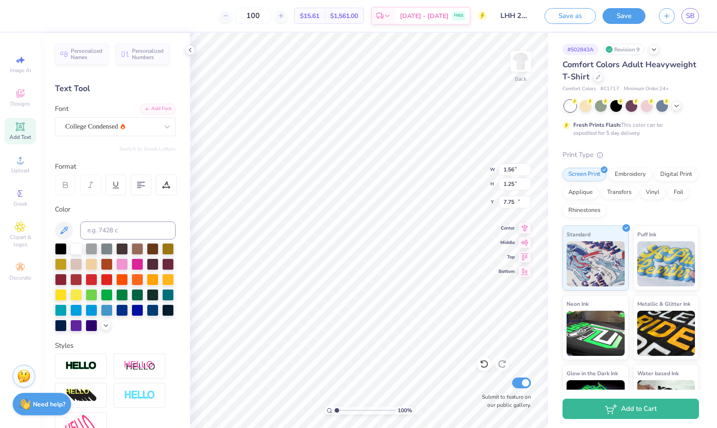
type input "13.73"
type input "1.21"
type input "0.97"
type input "13.77"
type input "4.08"
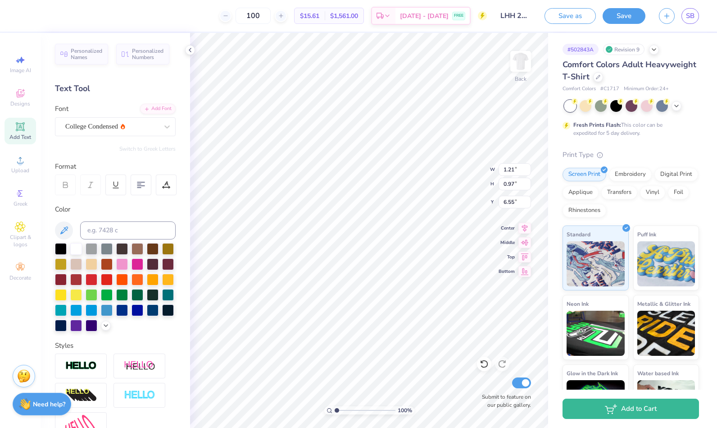
click at [163, 126] on icon at bounding box center [167, 126] width 9 height 9
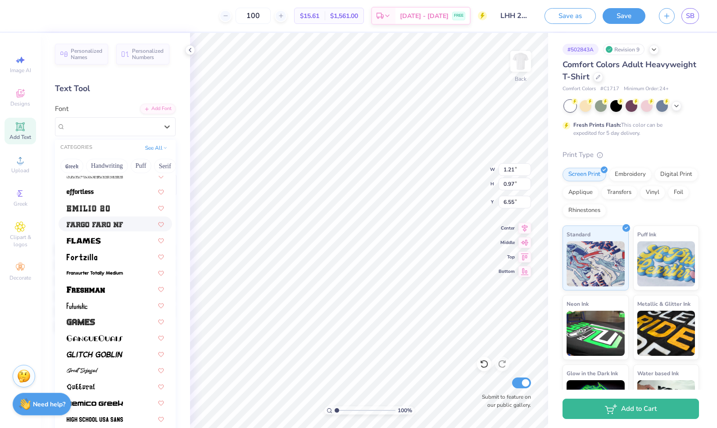
scroll to position [241, 0]
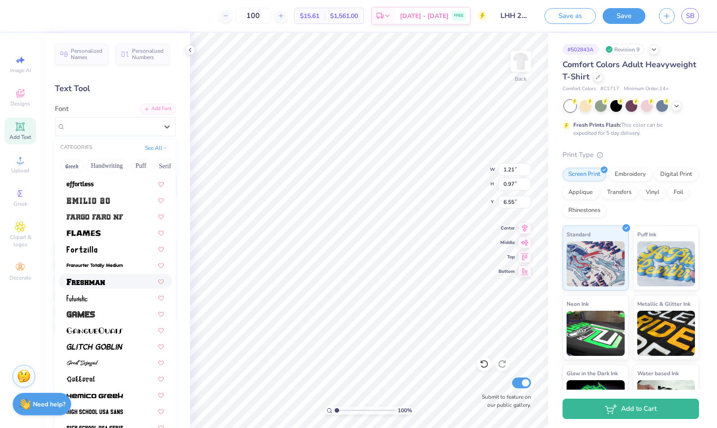
click at [101, 282] on img at bounding box center [86, 281] width 38 height 6
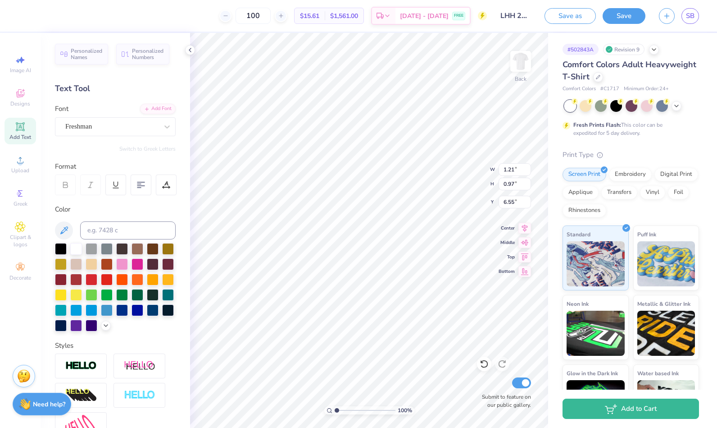
type input "1.97"
type input "1.24"
type input "6.42"
click at [163, 124] on icon at bounding box center [167, 126] width 9 height 9
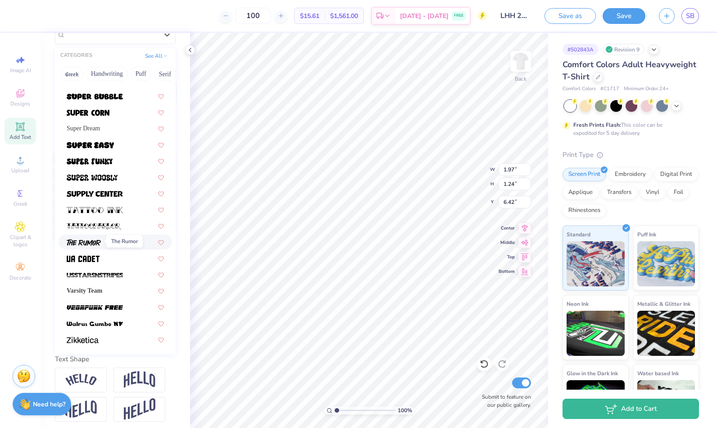
scroll to position [92, 0]
click at [94, 291] on span "Varsity Team" at bounding box center [85, 289] width 36 height 9
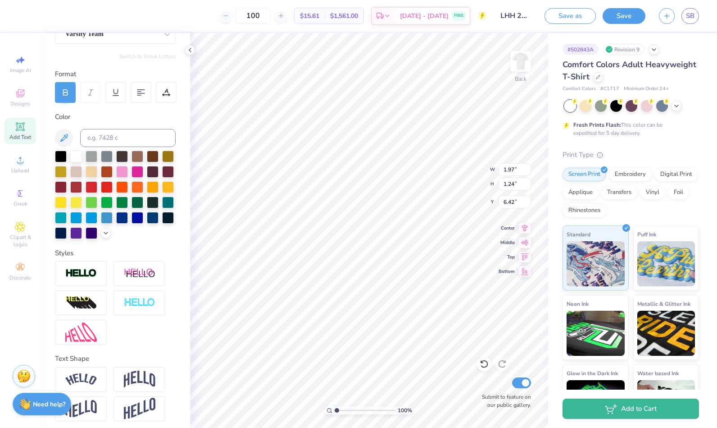
type input "1.62"
type input "1.03"
type input "6.52"
click at [67, 90] on icon at bounding box center [66, 91] width 4 height 3
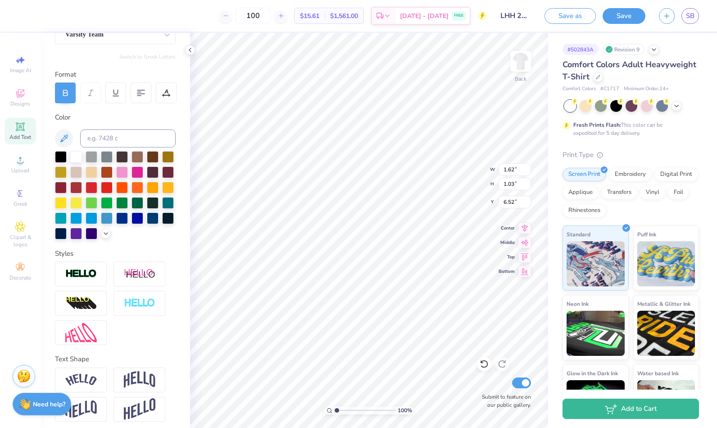
click at [67, 90] on icon at bounding box center [66, 91] width 4 height 3
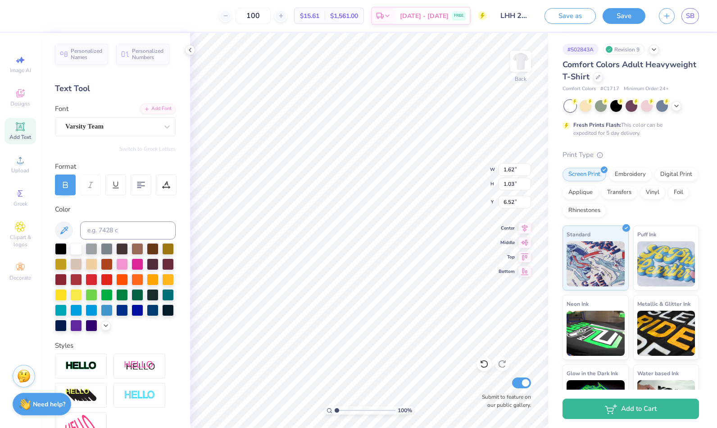
click at [122, 128] on div "Varsity Team" at bounding box center [111, 126] width 95 height 14
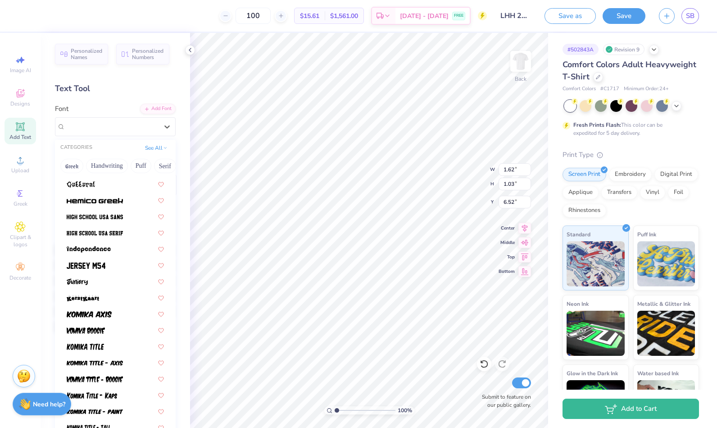
scroll to position [437, 0]
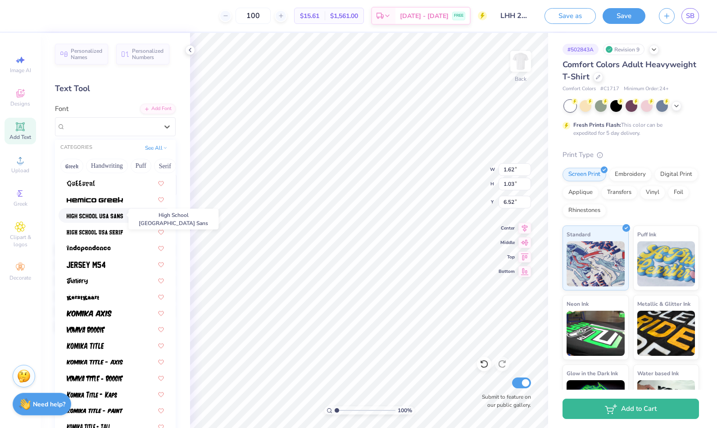
click at [95, 213] on img at bounding box center [95, 216] width 56 height 6
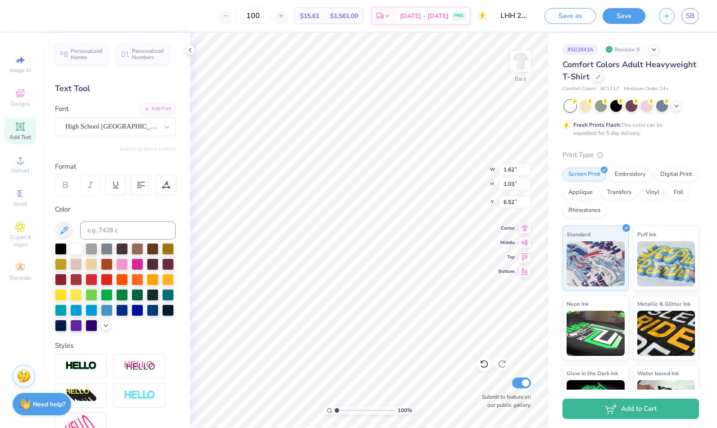
type input "1.86"
type input "1.17"
type input "6.45"
click at [140, 124] on div "High School USA Sans" at bounding box center [111, 126] width 95 height 14
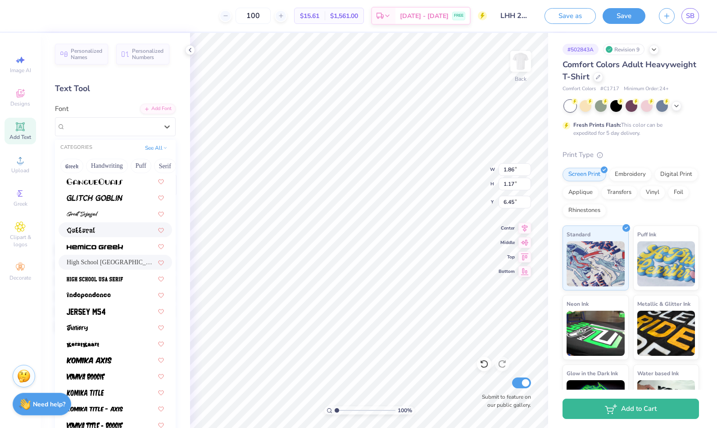
scroll to position [402, 0]
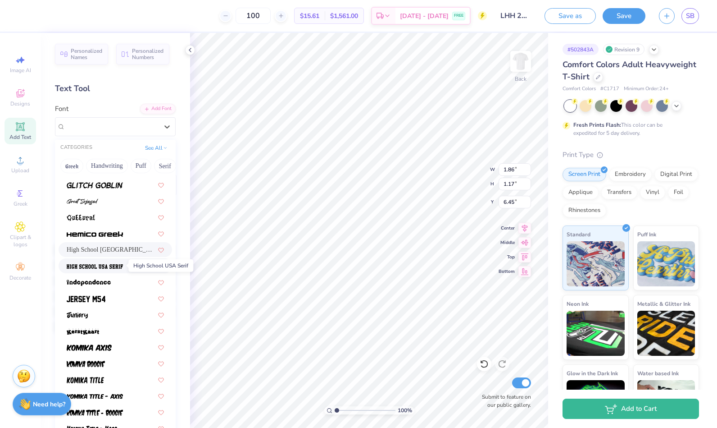
click at [100, 263] on img at bounding box center [95, 266] width 56 height 6
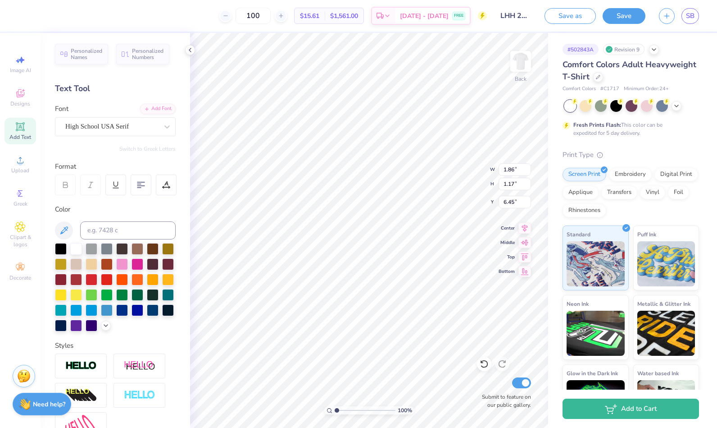
type input "1.79"
type input "1.15"
type input "6.46"
click at [146, 129] on div "High School USA Serif" at bounding box center [111, 126] width 95 height 14
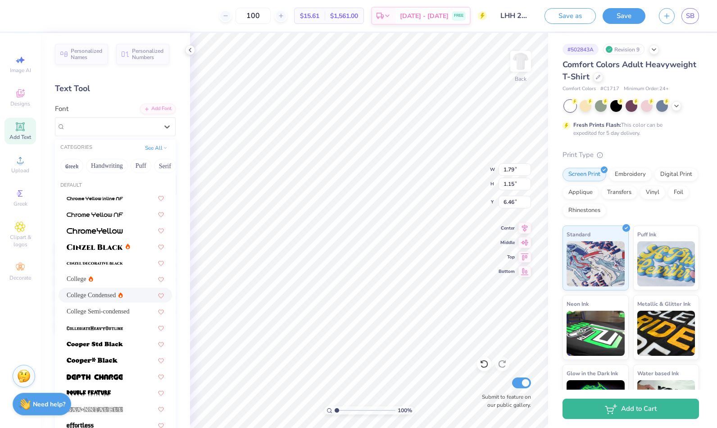
click at [87, 296] on span "College Condensed" at bounding box center [91, 294] width 49 height 9
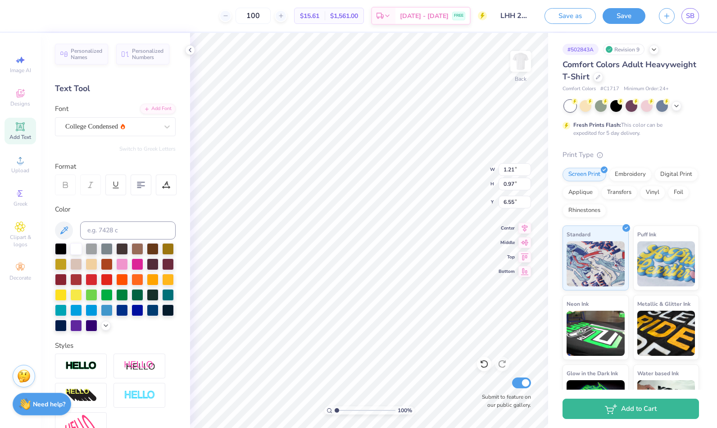
type input "1.21"
type input "0.97"
type input "6.55"
click at [180, 310] on div "Personalized Names Personalized Numbers Text Tool Add Font Font College Condens…" at bounding box center [116, 230] width 150 height 395
click at [174, 410] on div "Personalized Names Personalized Numbers Text Tool Add Font Font College Condens…" at bounding box center [116, 230] width 150 height 395
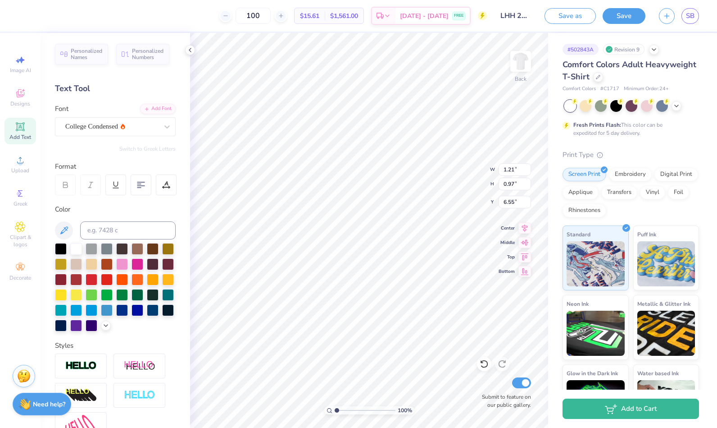
click at [146, 126] on div "College Condensed" at bounding box center [111, 126] width 95 height 14
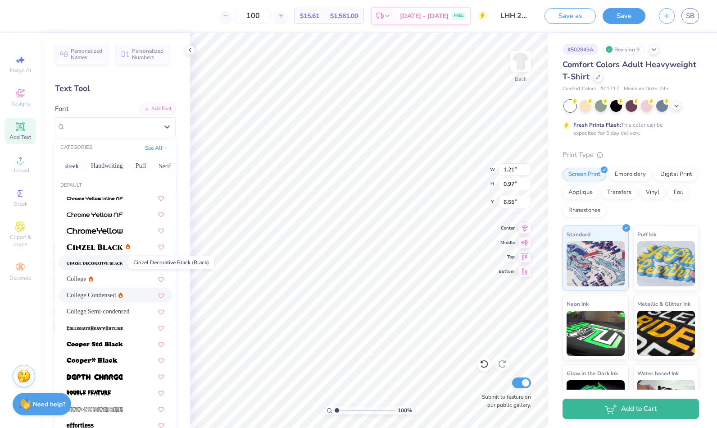
click at [82, 259] on span at bounding box center [95, 262] width 56 height 9
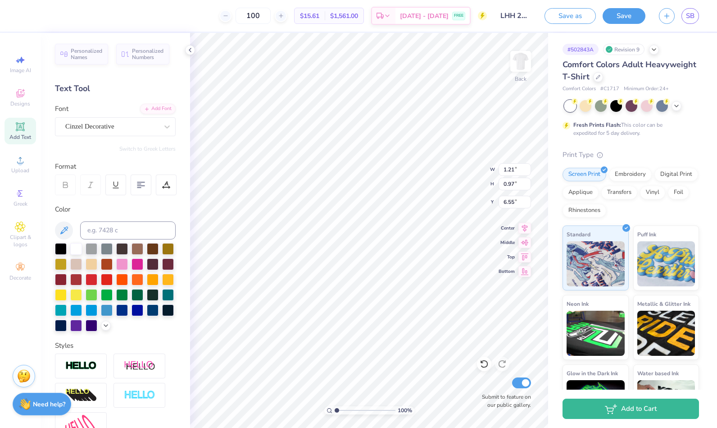
type input "1.84"
type input "1.09"
type input "6.49"
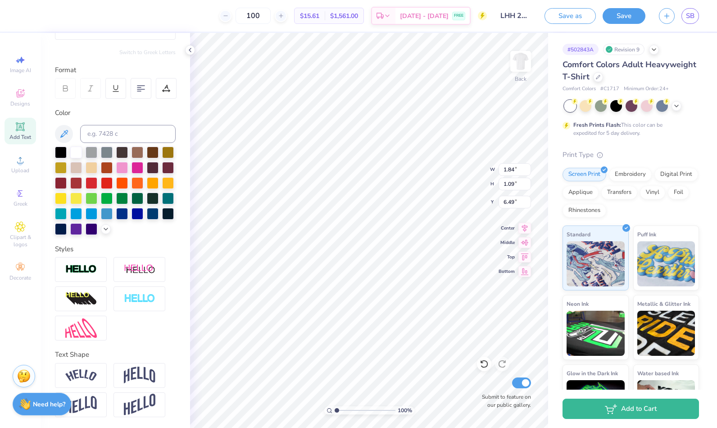
scroll to position [0, 0]
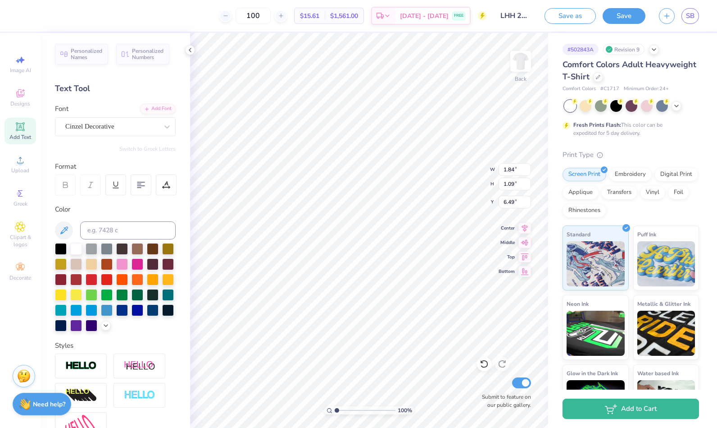
click at [143, 131] on div "Cinzel Decorative" at bounding box center [111, 126] width 95 height 14
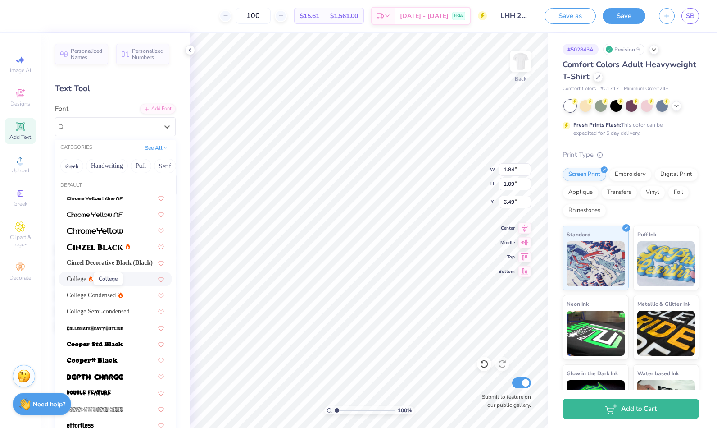
click at [83, 278] on span "College" at bounding box center [77, 278] width 20 height 9
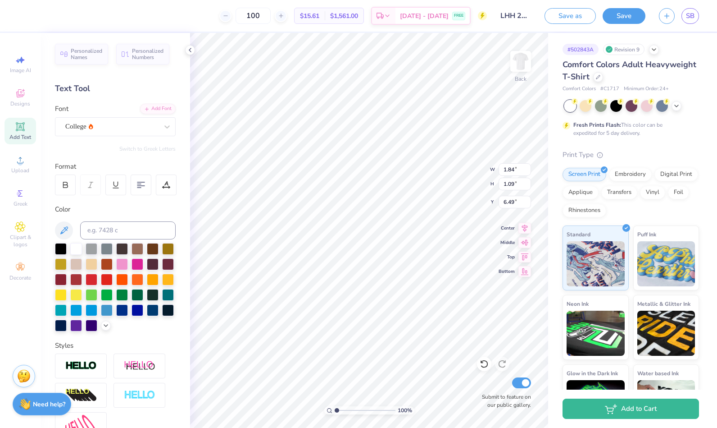
type input "1.46"
type input "0.99"
type input "6.54"
click at [65, 183] on icon at bounding box center [65, 185] width 8 height 8
type input "1.56"
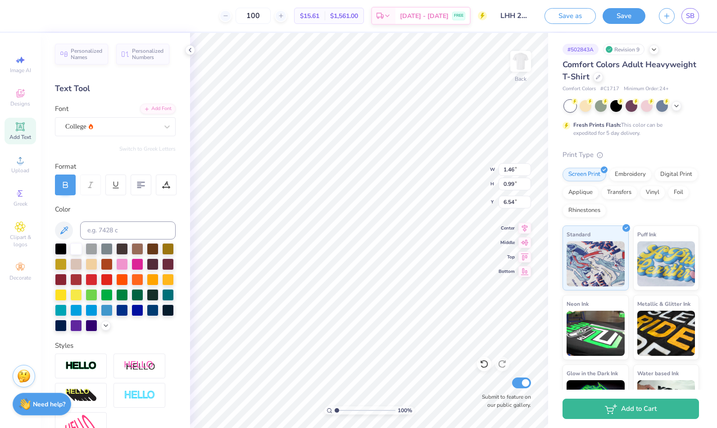
type input "1.00"
type input "6.53"
type input "1.41"
type input "0.90"
type input "6.55"
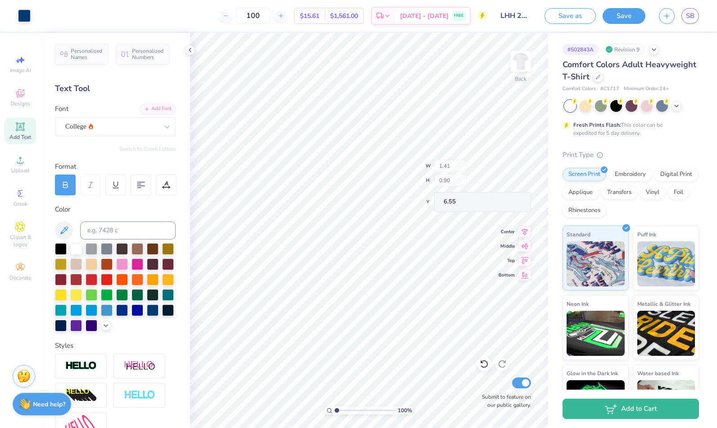
type input "1.44"
type input "0.97"
type input "6.50"
type textarea "'25"
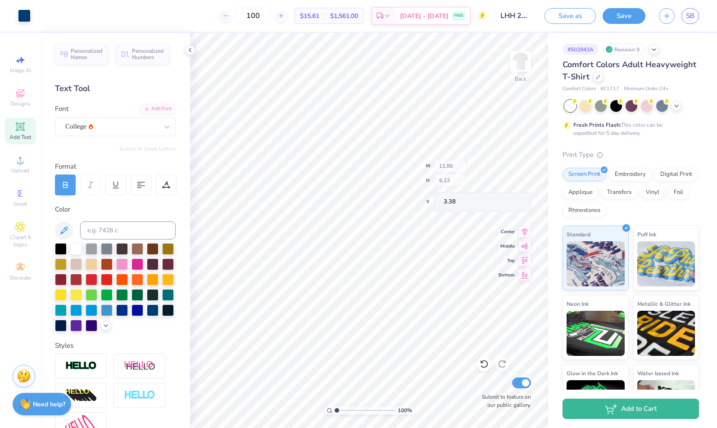
type input "3.38"
click at [615, 14] on button "Save" at bounding box center [624, 16] width 43 height 16
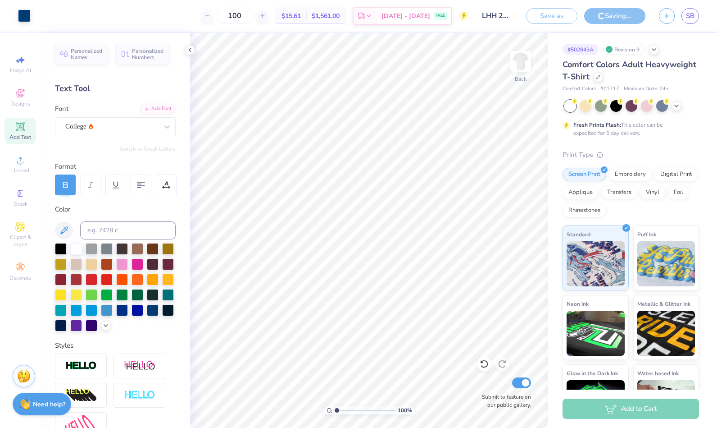
click at [550, 20] on div "Save as" at bounding box center [551, 16] width 51 height 16
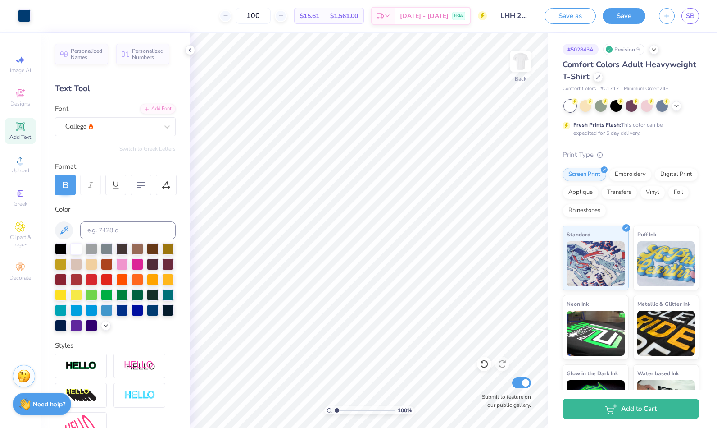
click at [561, 16] on button "Save as" at bounding box center [570, 16] width 51 height 16
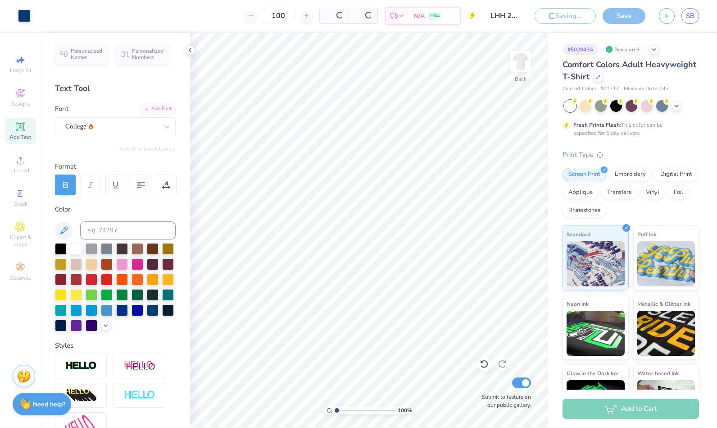
click at [685, 14] on link "SB" at bounding box center [691, 16] width 18 height 16
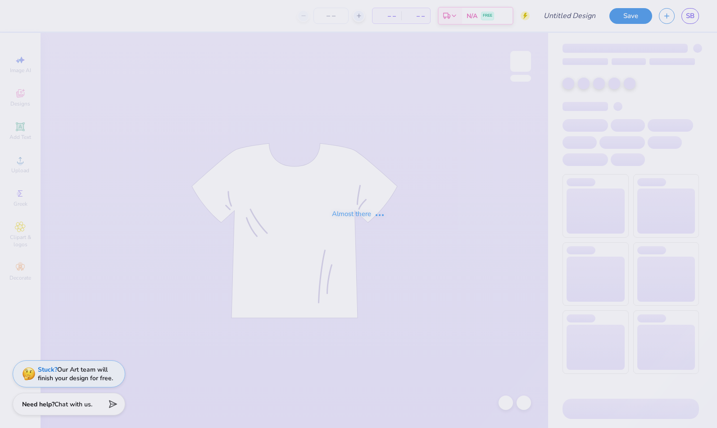
type input "LHH 25 drafts"
type input "100"
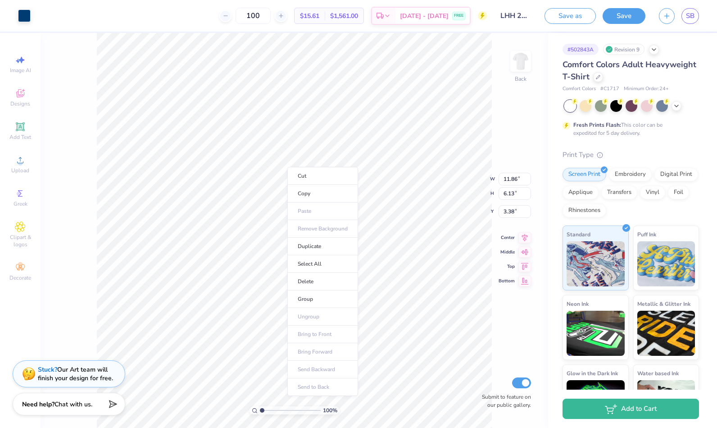
click at [305, 191] on li "Copy" at bounding box center [322, 194] width 71 height 18
click at [689, 20] on span "SB" at bounding box center [690, 16] width 9 height 10
click at [694, 15] on span "SB" at bounding box center [690, 16] width 9 height 10
